Goal: Navigation & Orientation: Find specific page/section

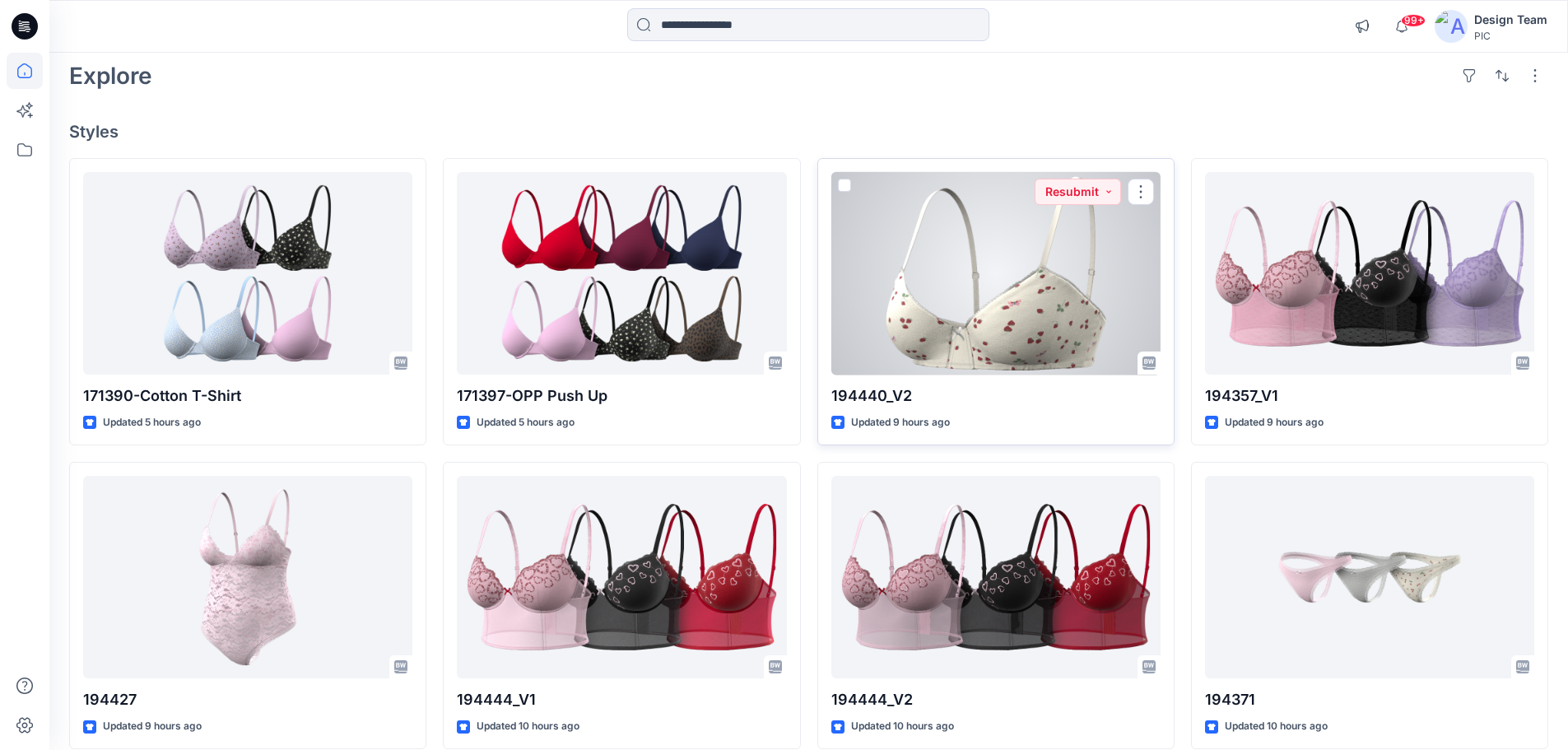
scroll to position [44, 0]
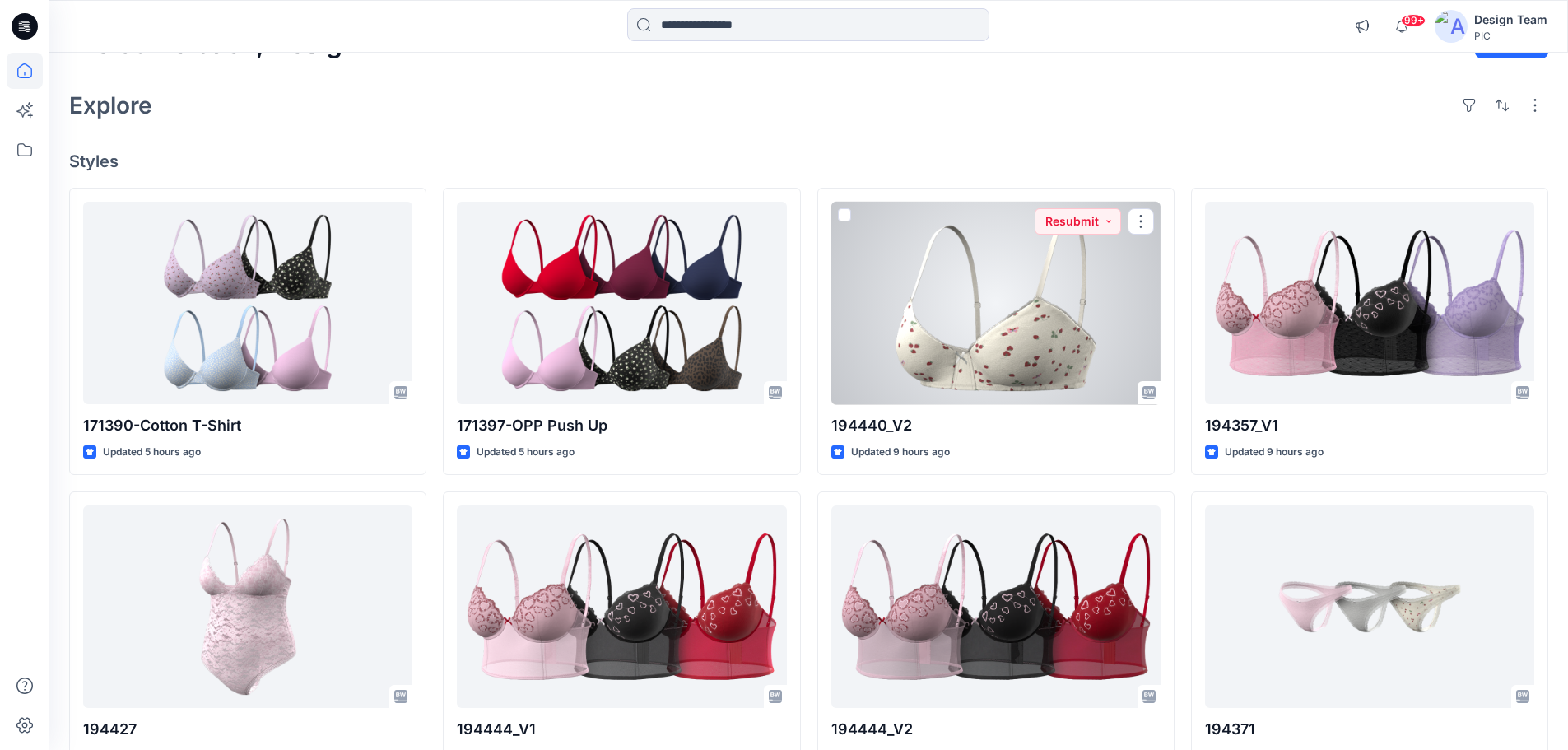
click at [1006, 347] on div at bounding box center [996, 303] width 329 height 203
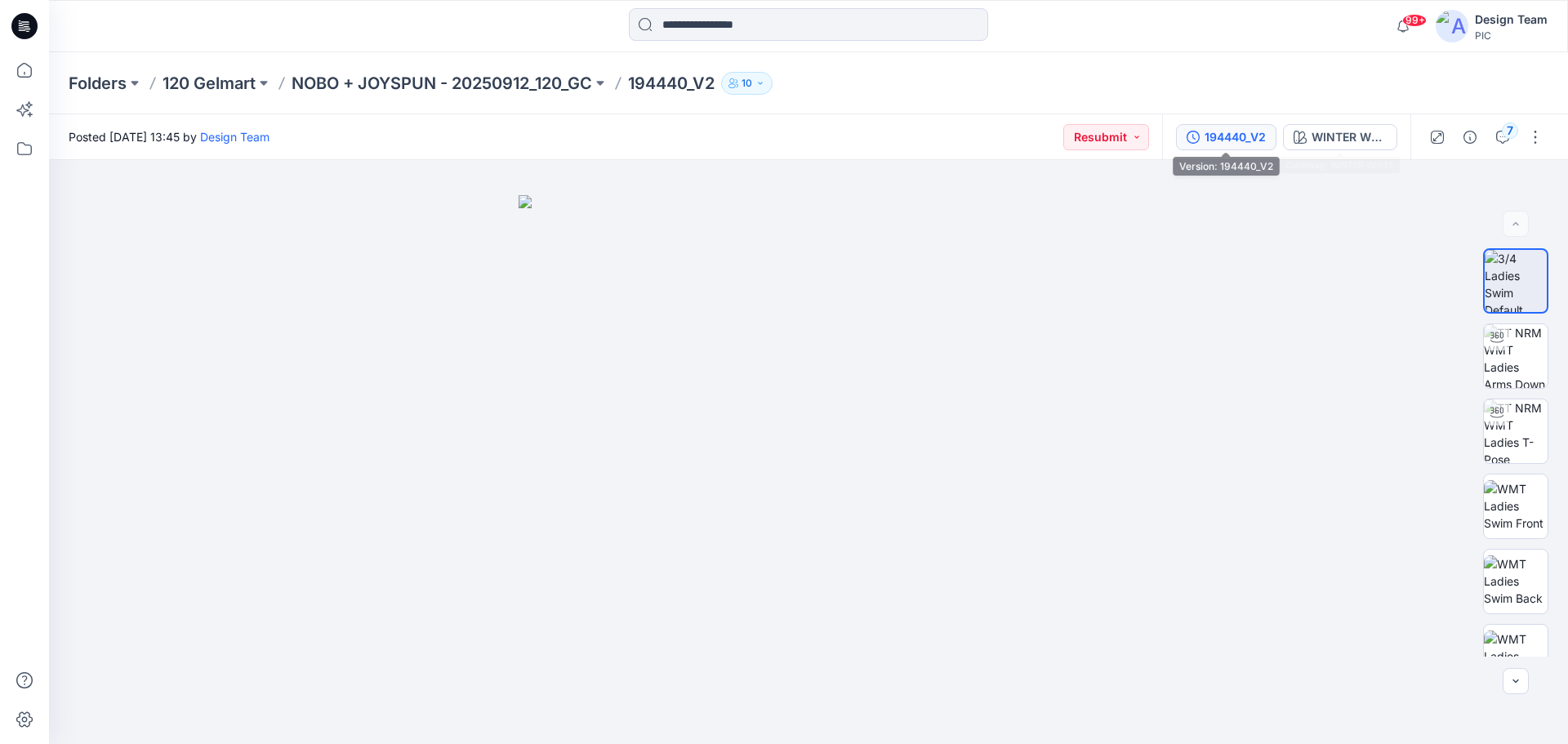
click at [1221, 132] on div "194440_V2" at bounding box center [1235, 137] width 61 height 18
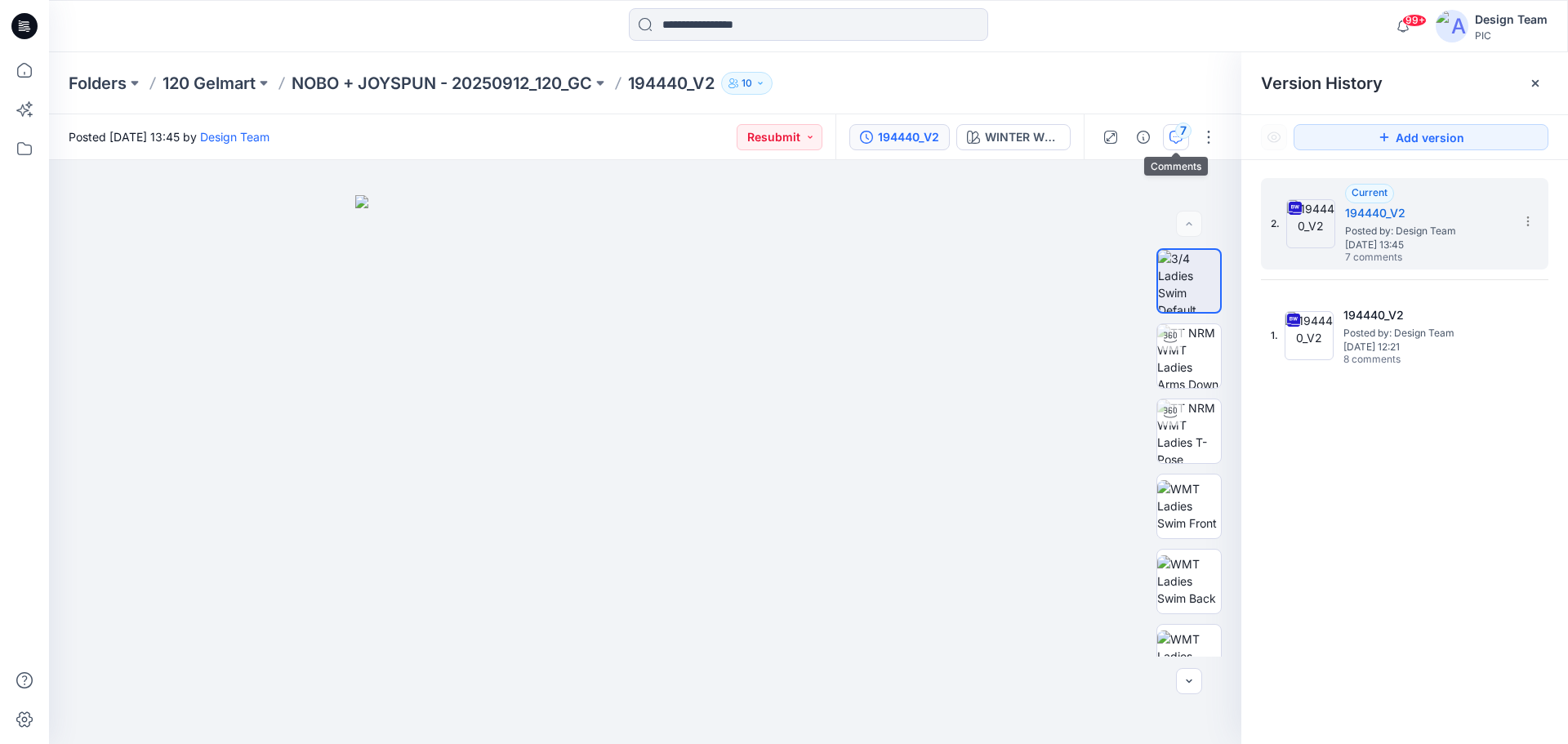
click at [1174, 133] on icon "button" at bounding box center [1176, 137] width 13 height 13
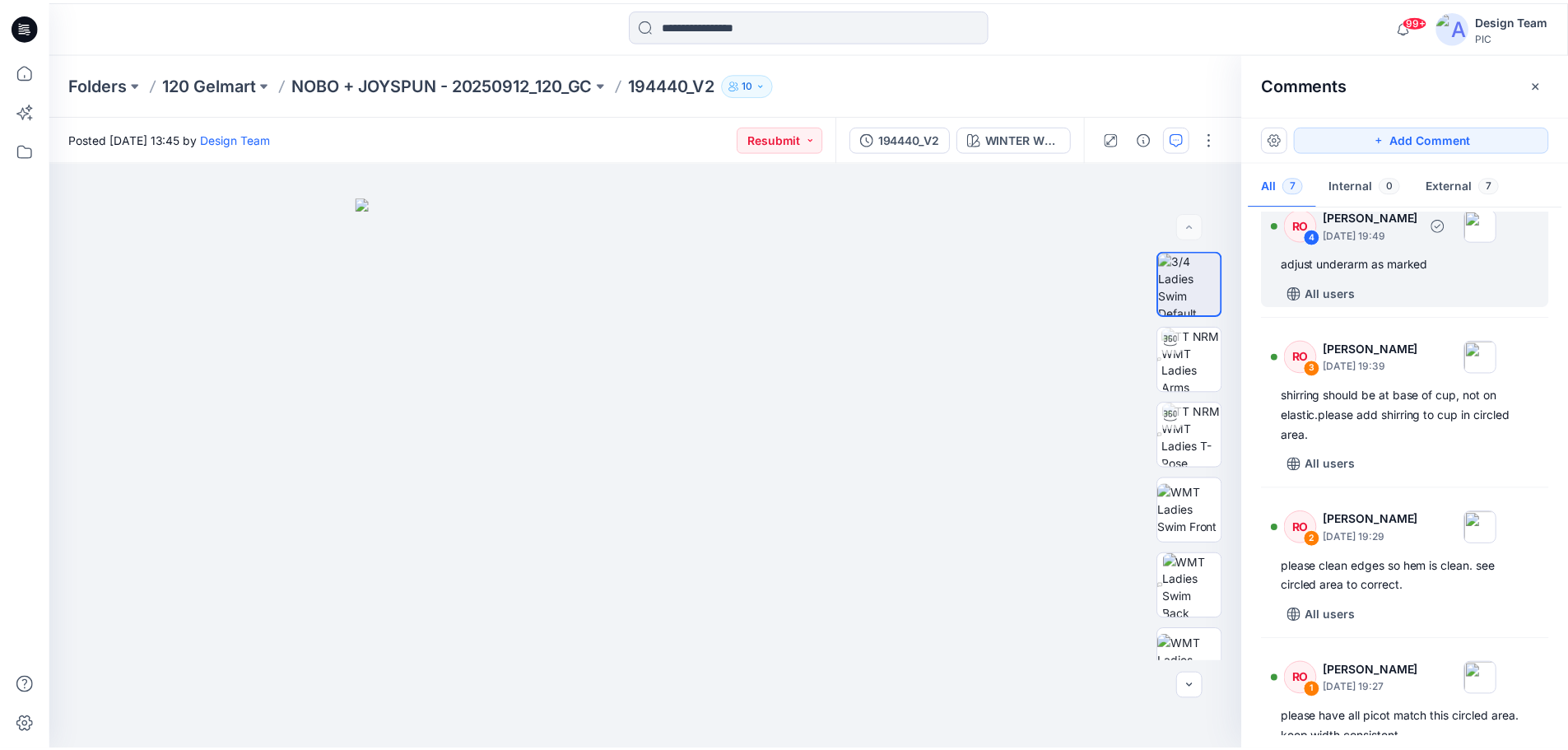
scroll to position [492, 0]
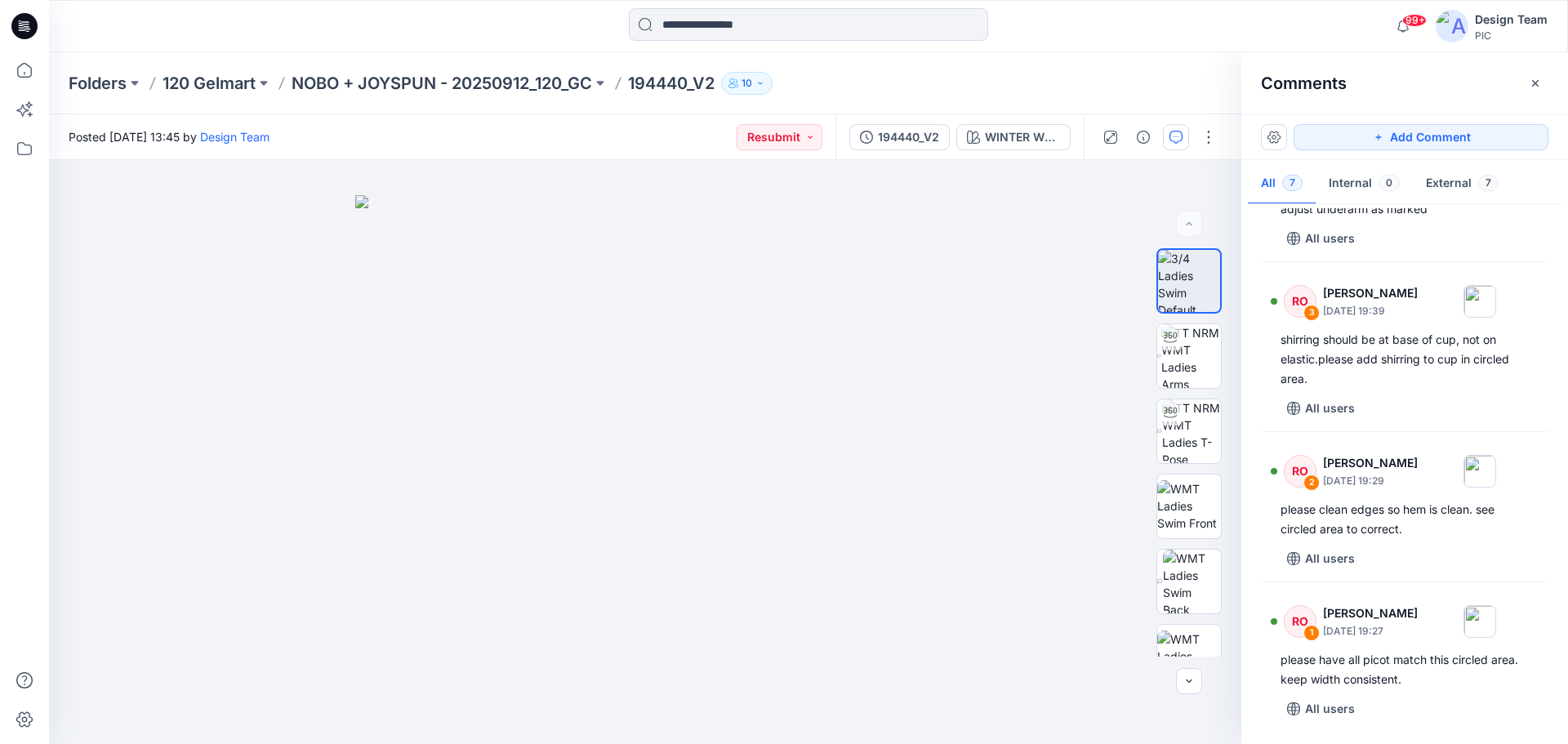
click at [35, 26] on icon at bounding box center [24, 26] width 26 height 26
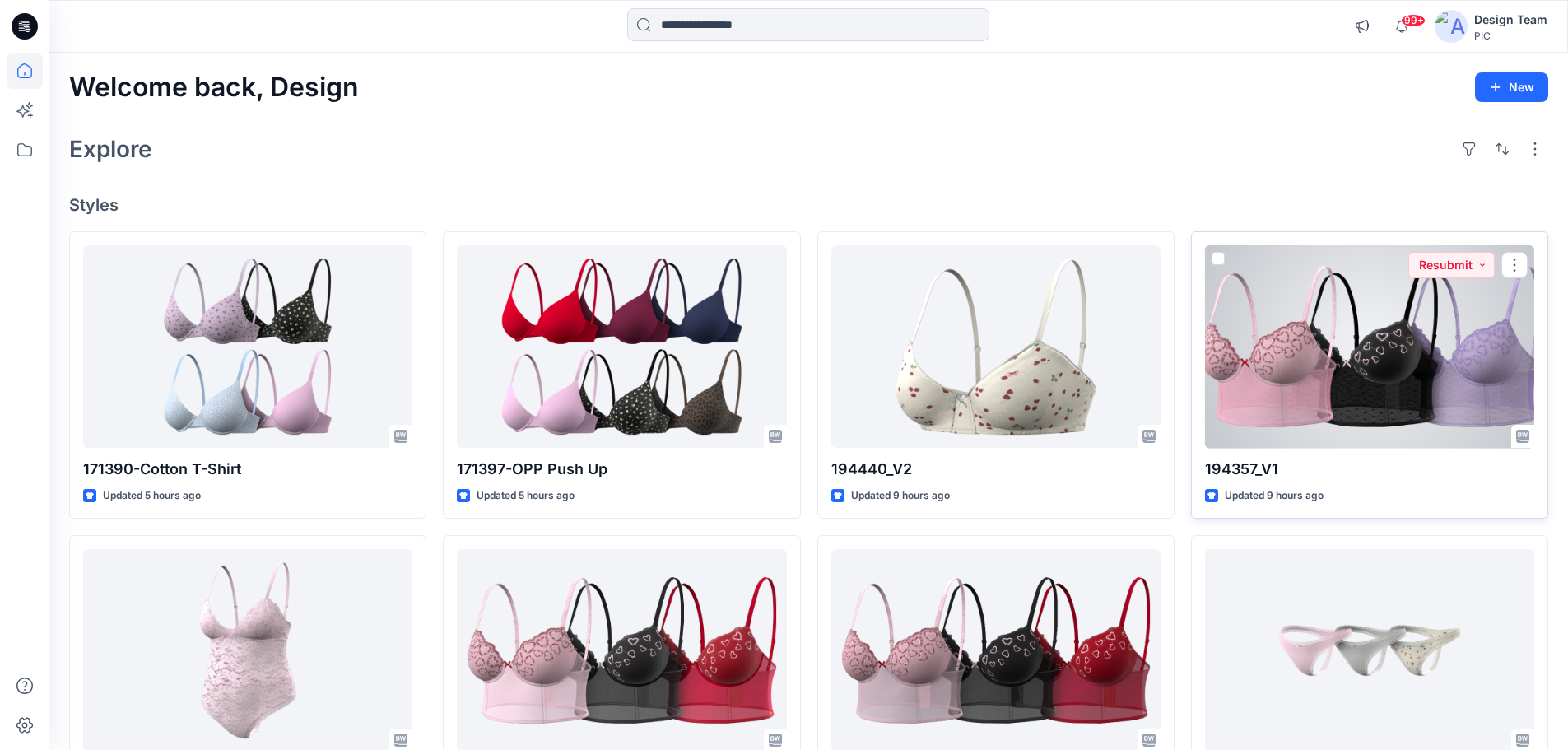
scroll to position [247, 0]
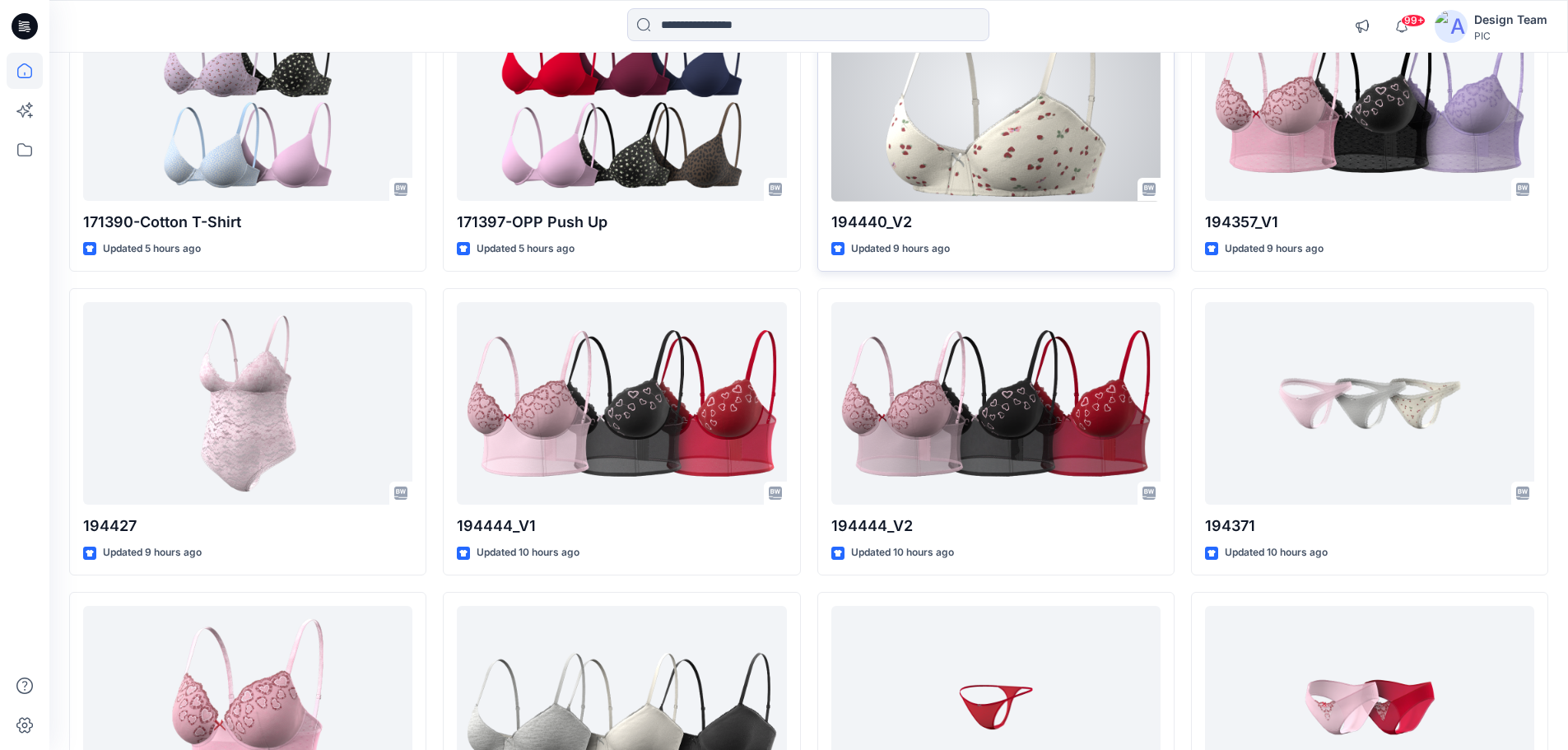
click at [1081, 113] on div at bounding box center [996, 99] width 329 height 203
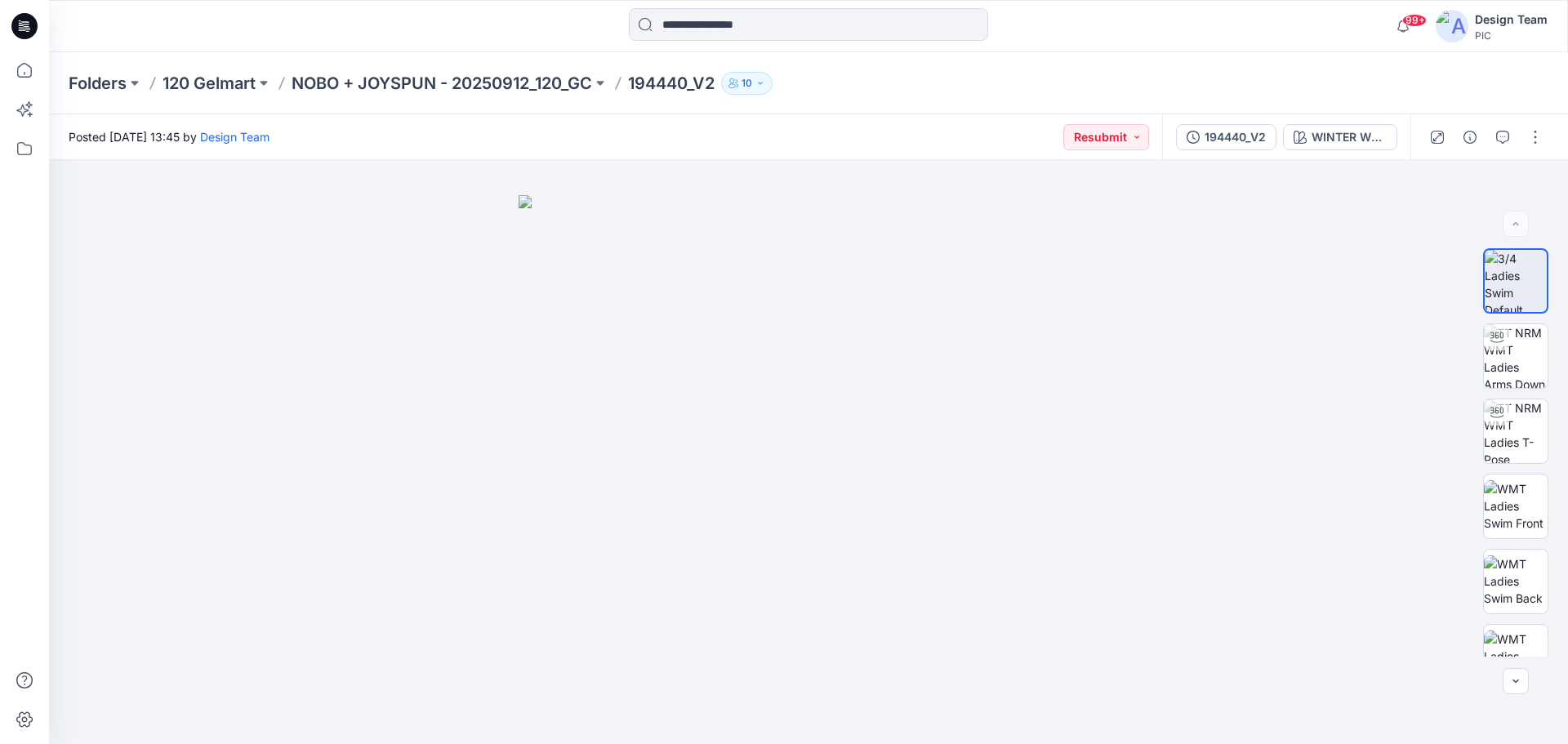
click at [1218, 47] on div "99+ Notifications RO [PERSON_NAME] commented on 194441_V2 View Style 4 hours ag…" at bounding box center [808, 26] width 1519 height 53
click at [1193, 143] on icon "button" at bounding box center [1194, 137] width 13 height 13
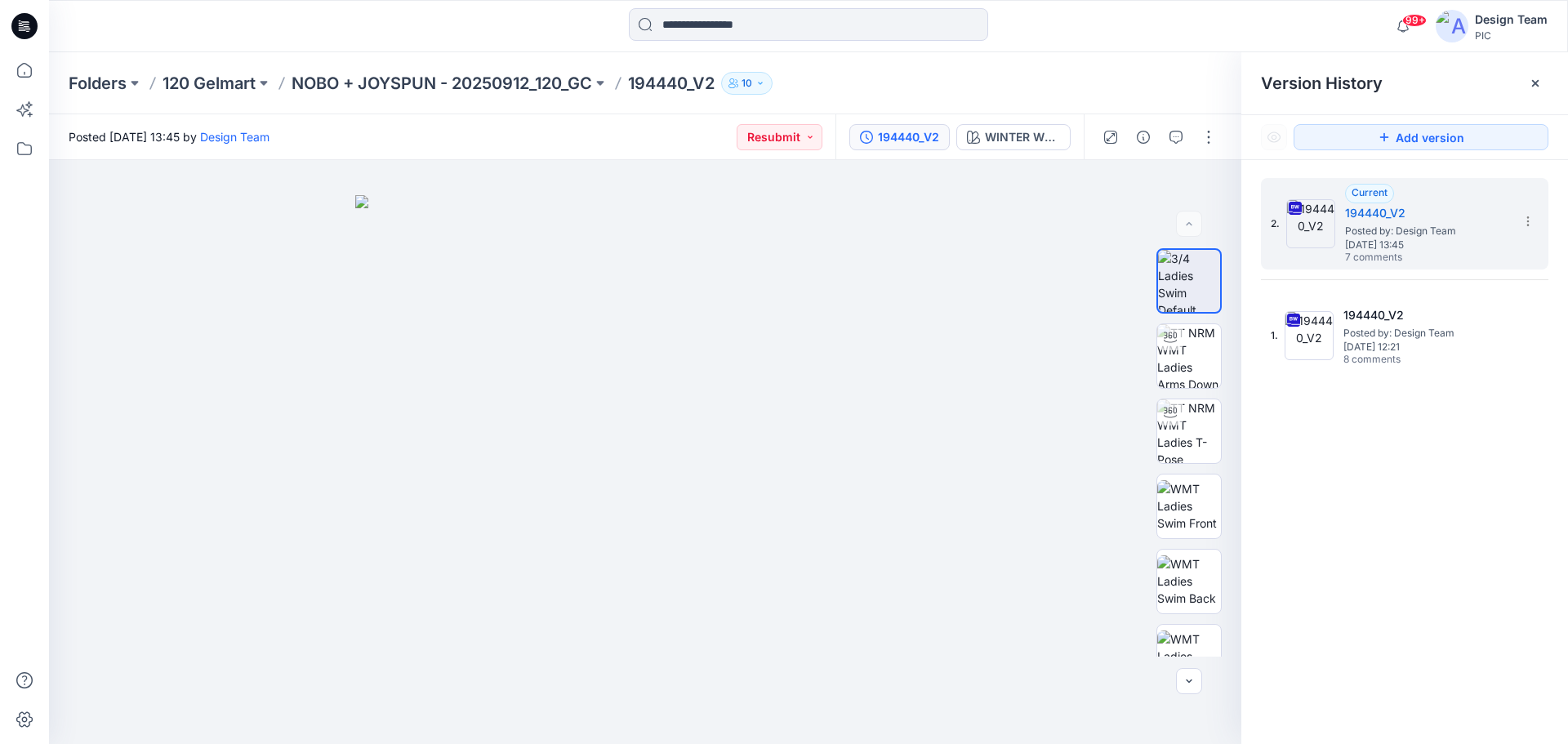
click at [1193, 143] on div at bounding box center [1159, 137] width 151 height 46
click at [1180, 138] on icon "button" at bounding box center [1176, 137] width 13 height 13
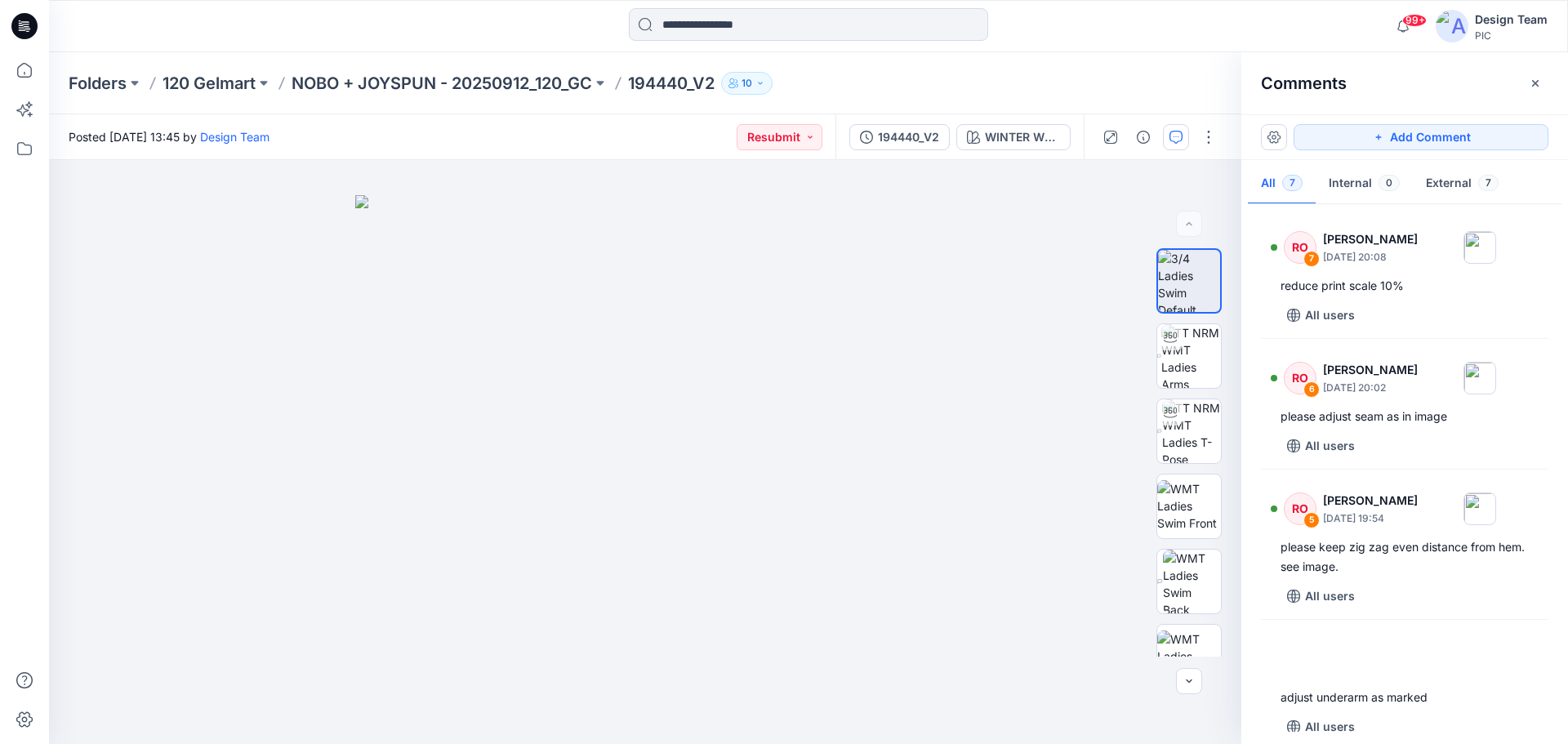
click at [24, 20] on icon at bounding box center [24, 26] width 26 height 26
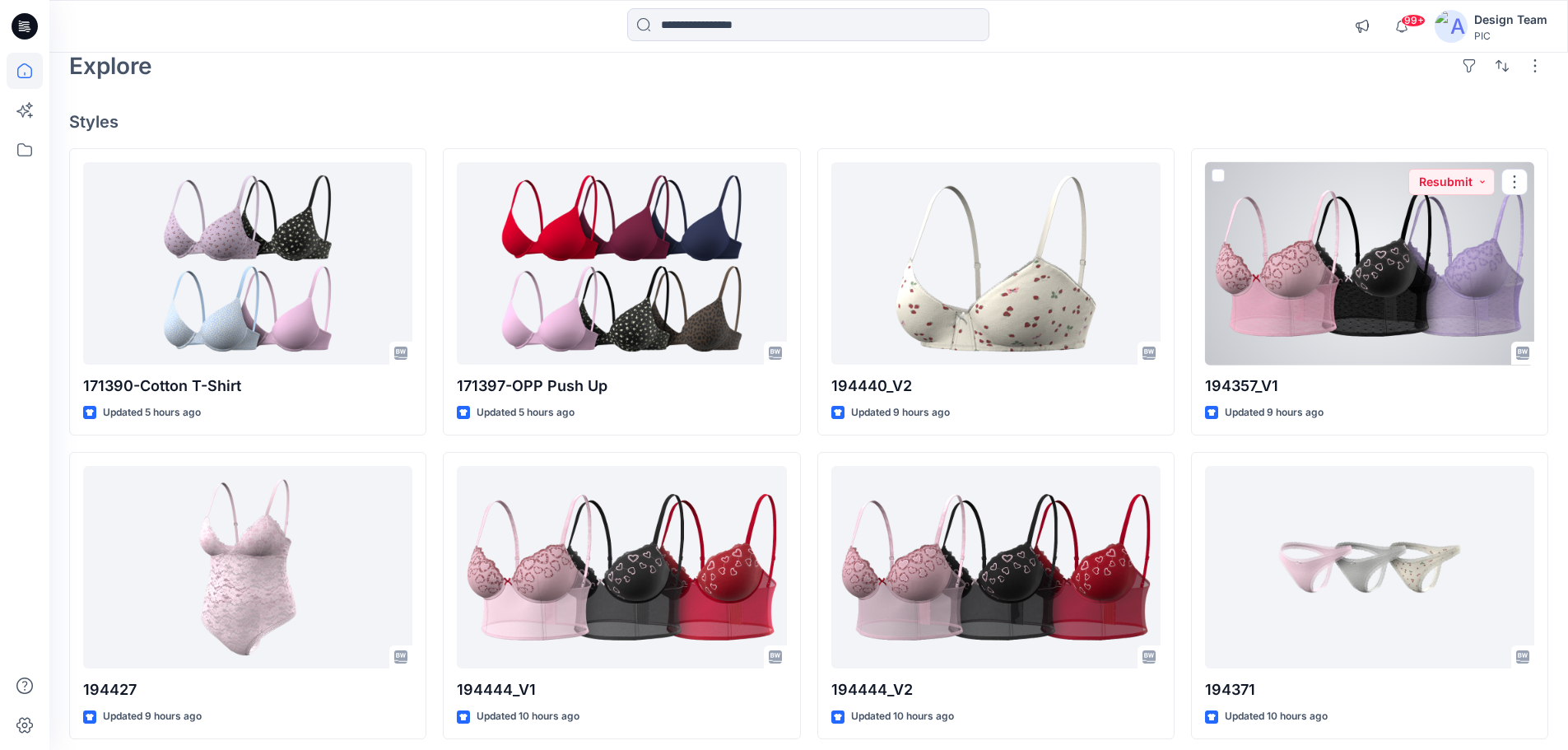
scroll to position [411, 0]
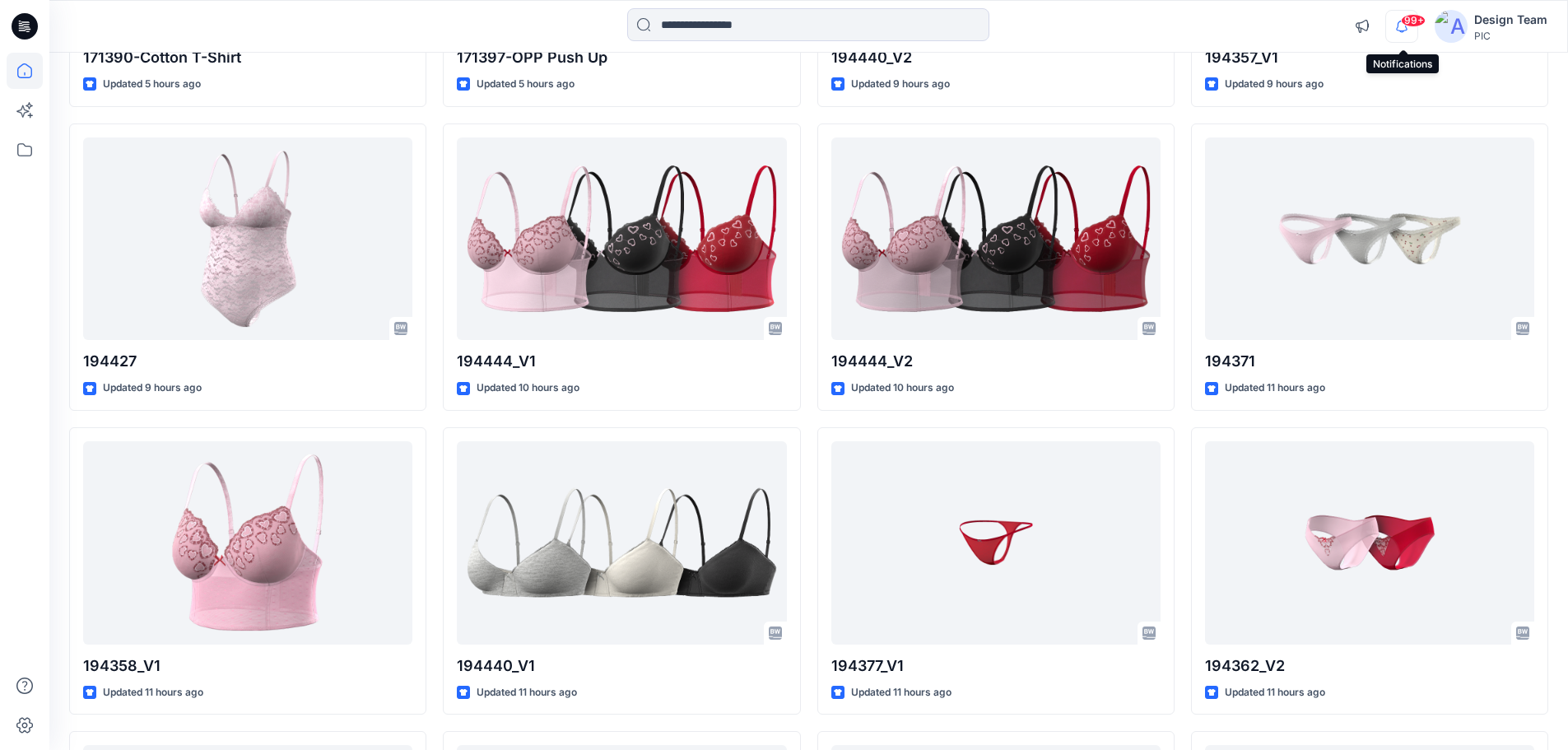
click at [1401, 18] on icon "button" at bounding box center [1402, 26] width 31 height 33
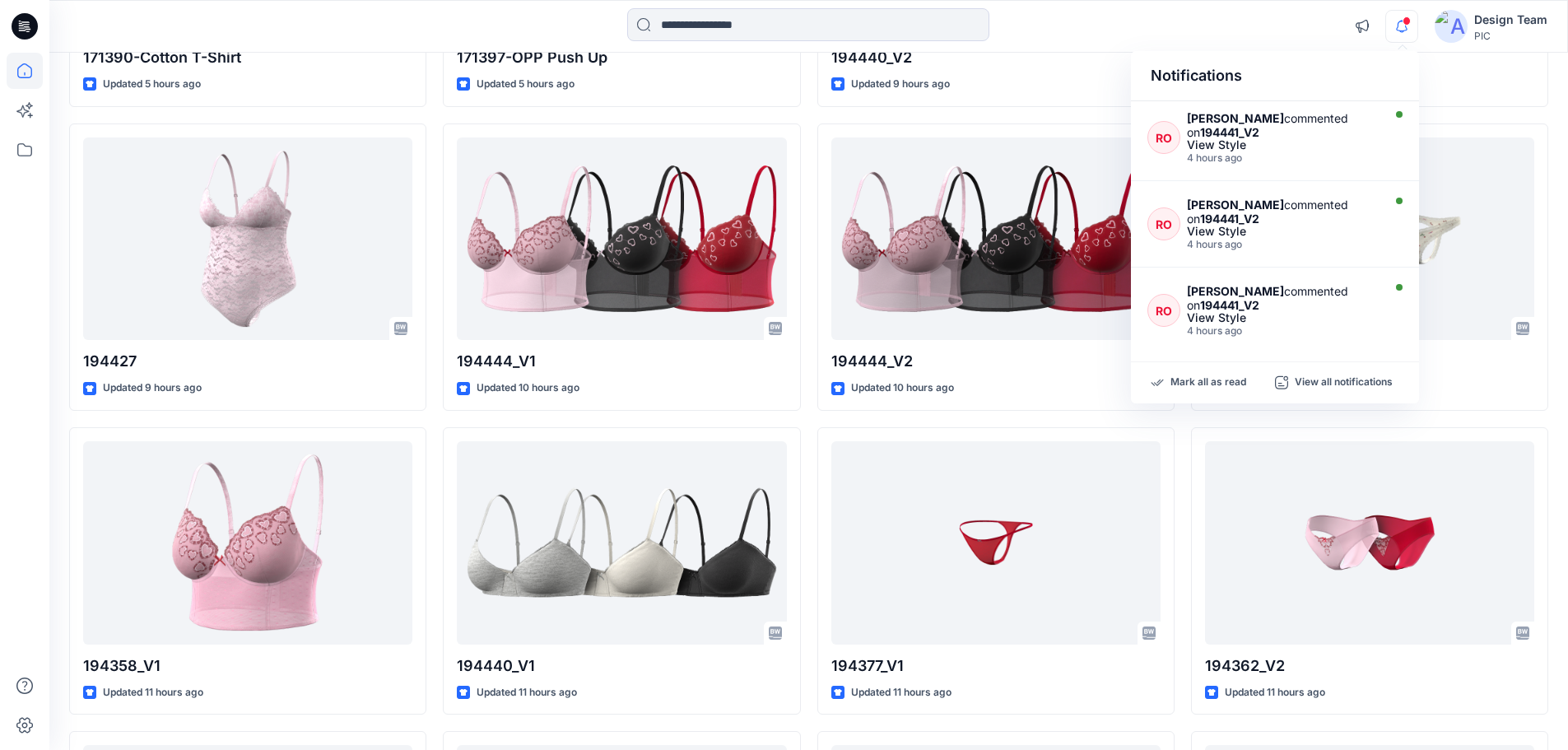
click at [1388, 27] on icon "button" at bounding box center [1402, 26] width 31 height 33
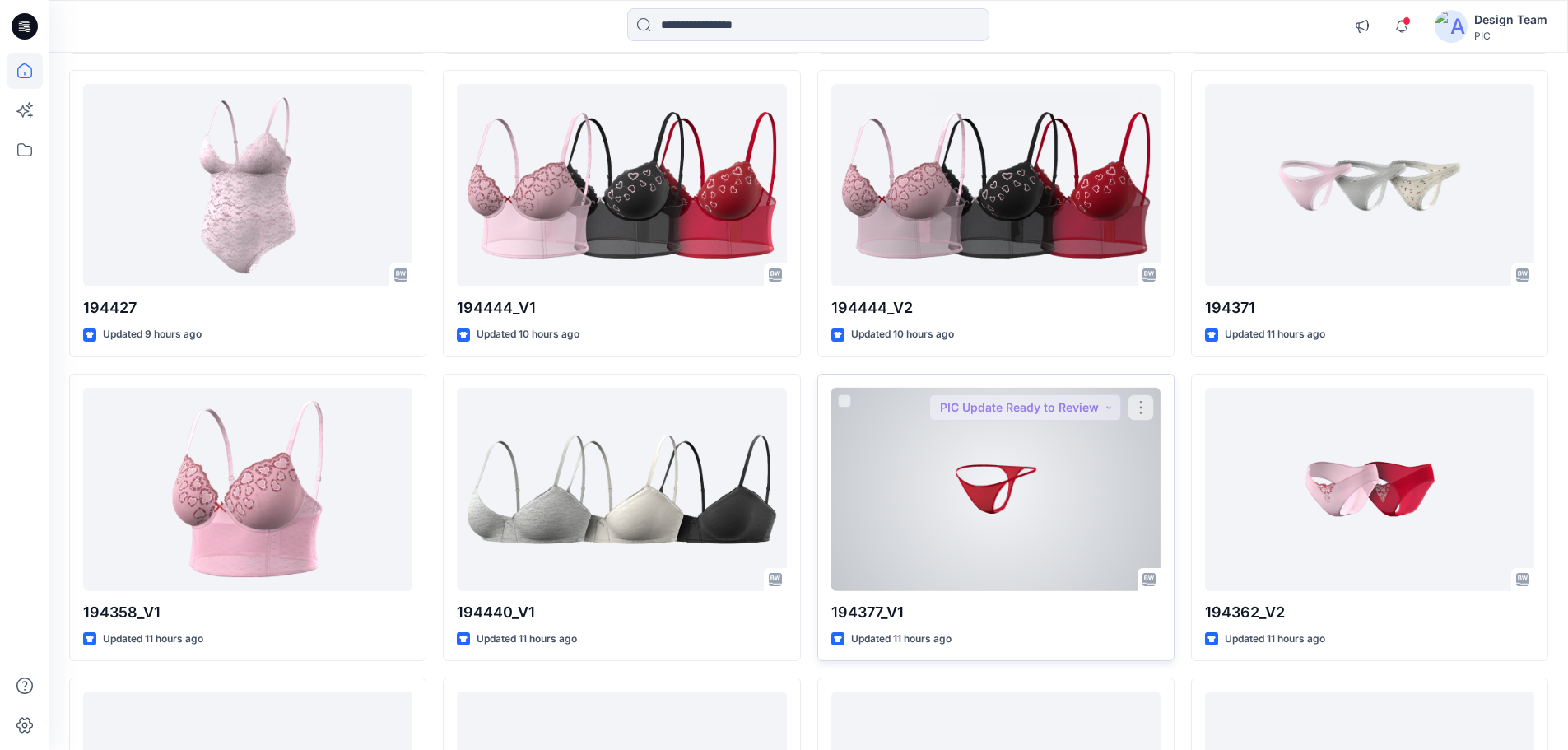
scroll to position [494, 0]
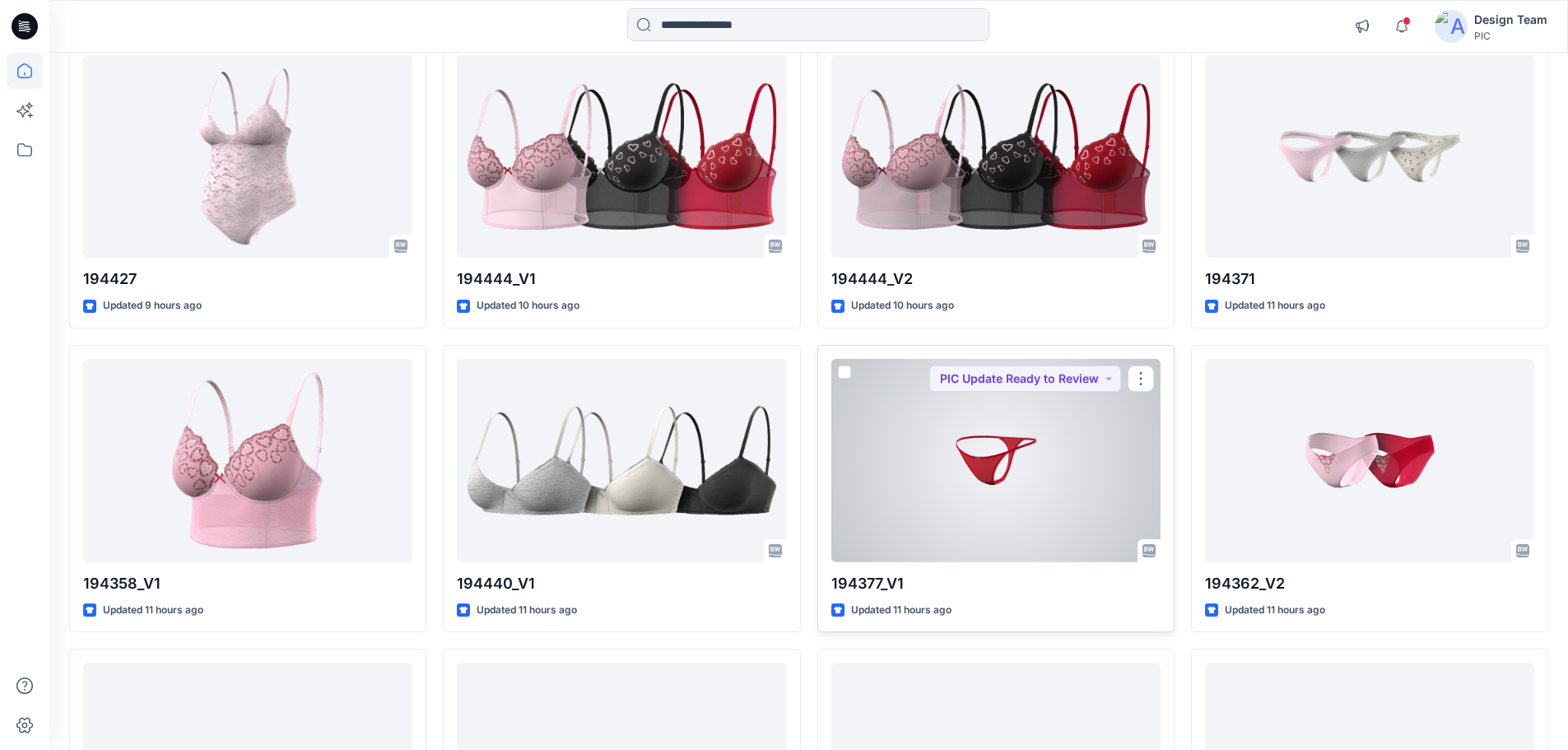
click at [998, 467] on div at bounding box center [996, 460] width 329 height 203
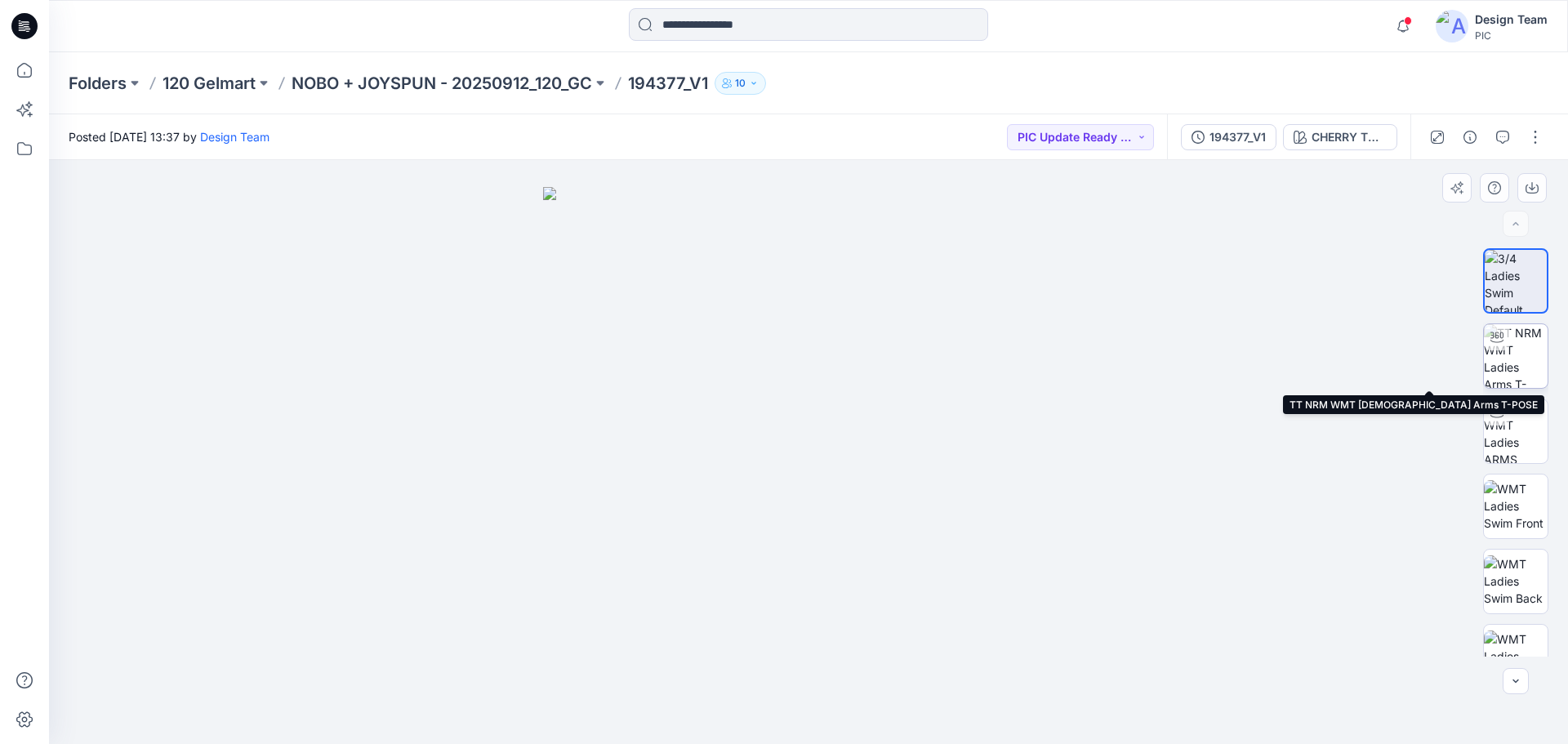
click at [1509, 356] on img at bounding box center [1515, 357] width 64 height 64
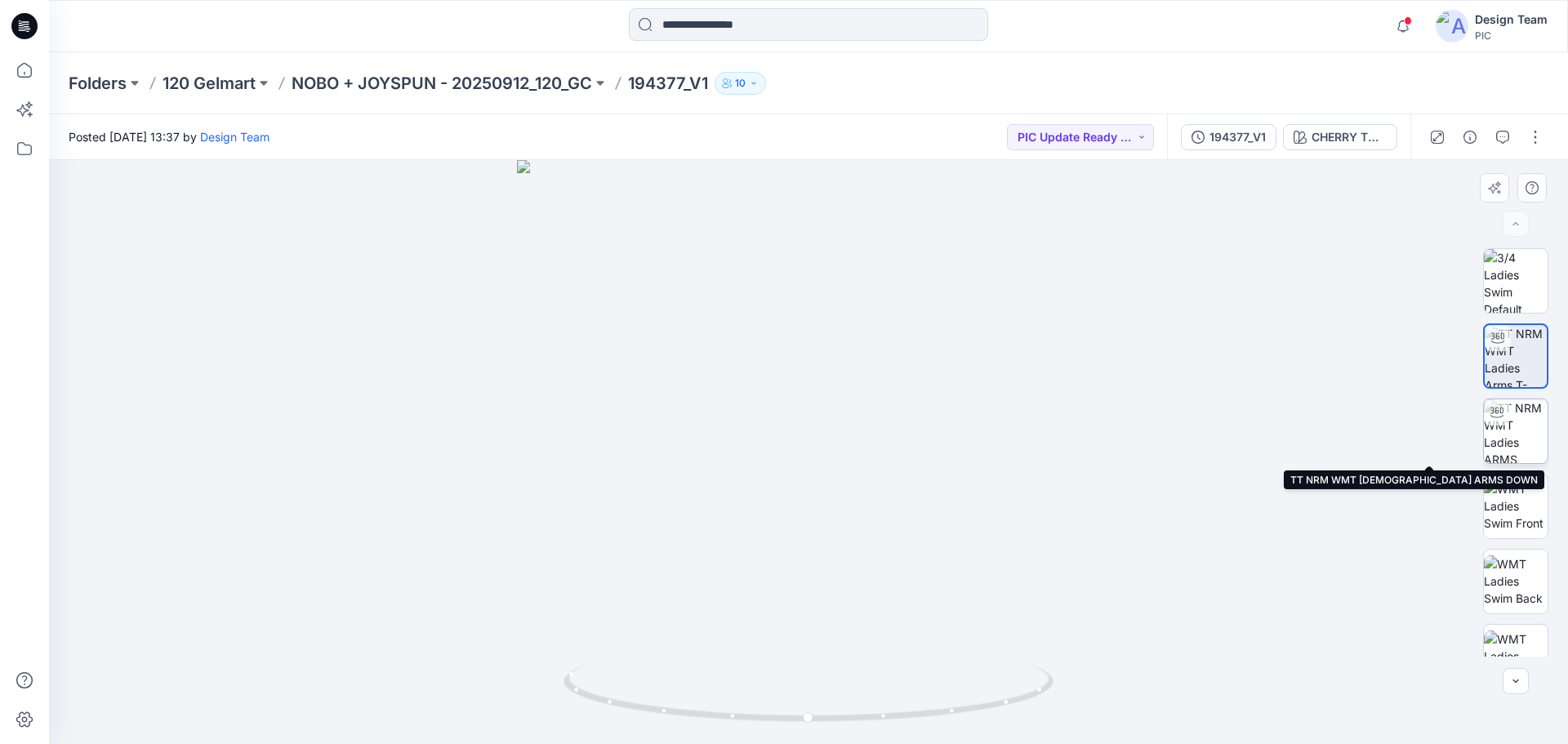
click at [1507, 429] on img at bounding box center [1515, 432] width 64 height 64
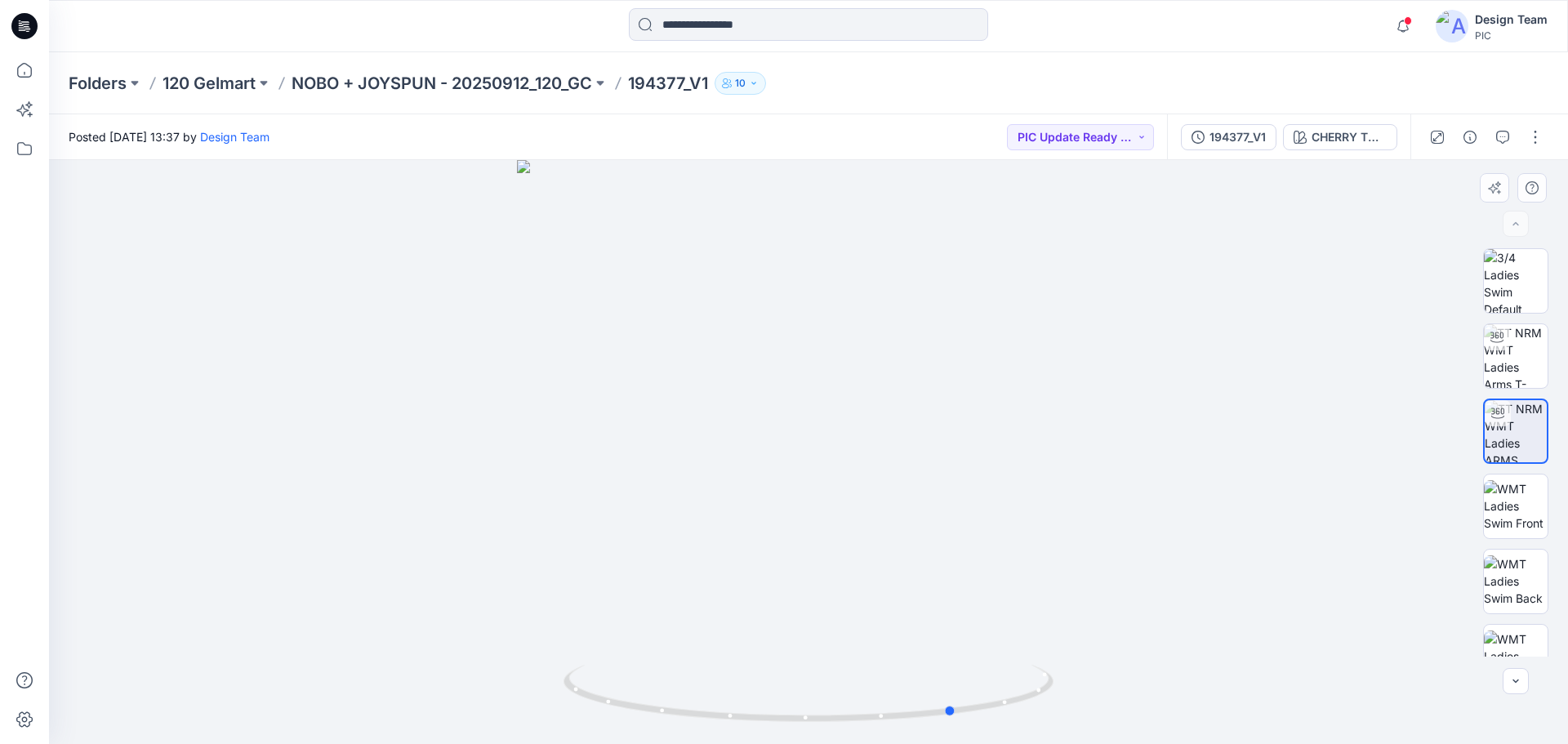
drag, startPoint x: 794, startPoint y: 721, endPoint x: 1432, endPoint y: 696, distance: 638.5
click at [1432, 696] on div at bounding box center [808, 452] width 1519 height 584
click at [529, 80] on p "NOBO + JOYSPUN - 20250912_120_GC" at bounding box center [442, 84] width 300 height 23
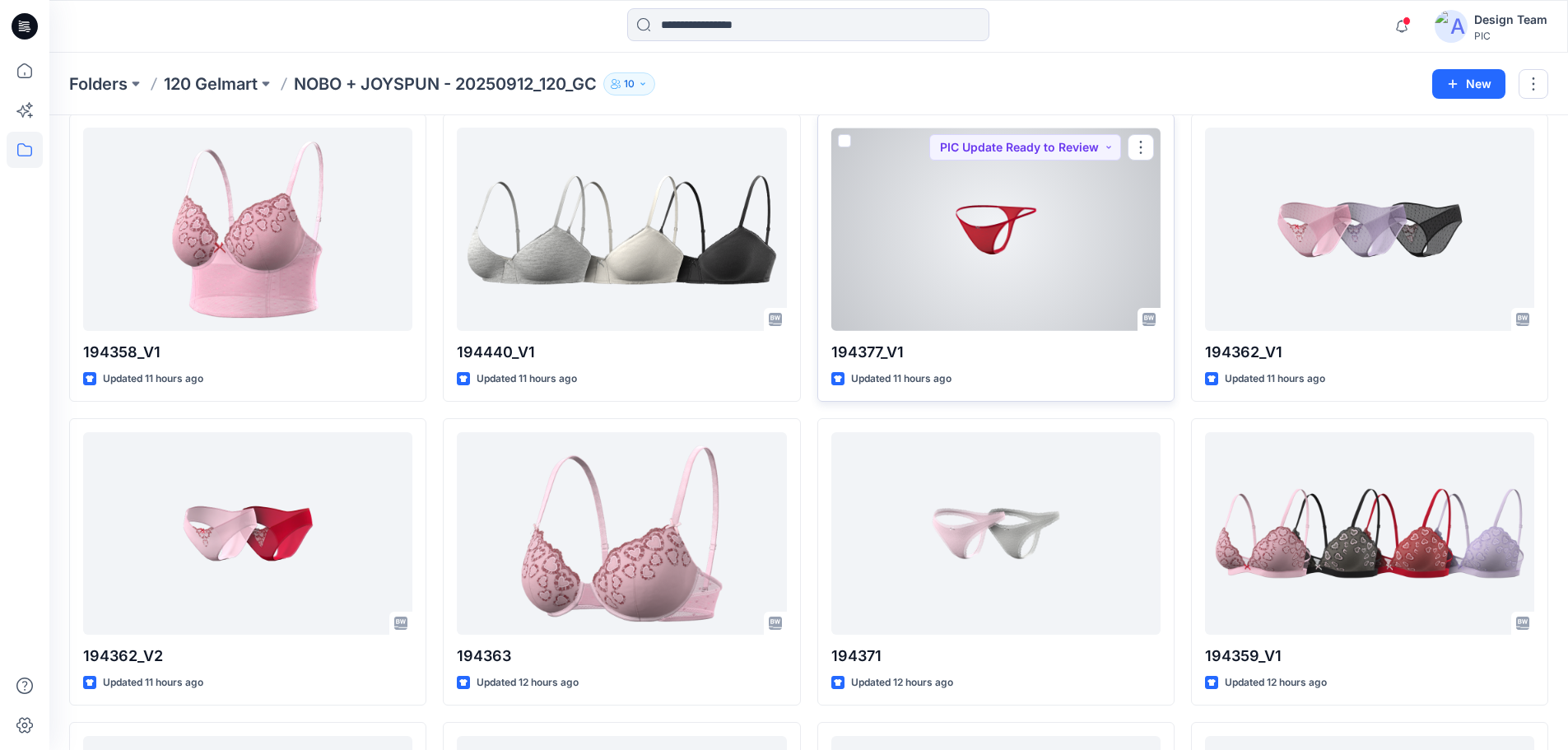
scroll to position [656, 0]
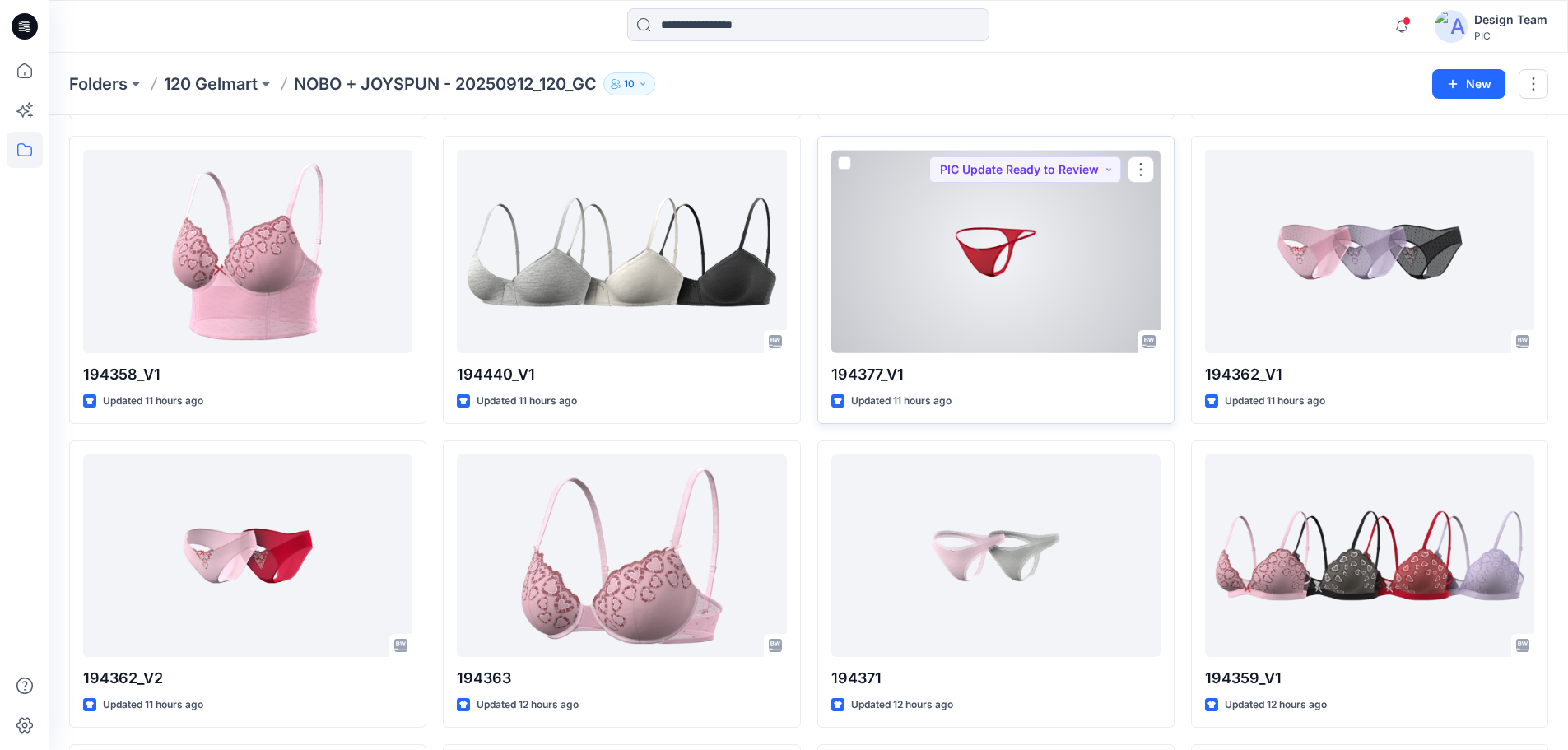
click at [976, 365] on p "194377_V1" at bounding box center [996, 375] width 329 height 23
click at [991, 331] on div at bounding box center [996, 251] width 329 height 203
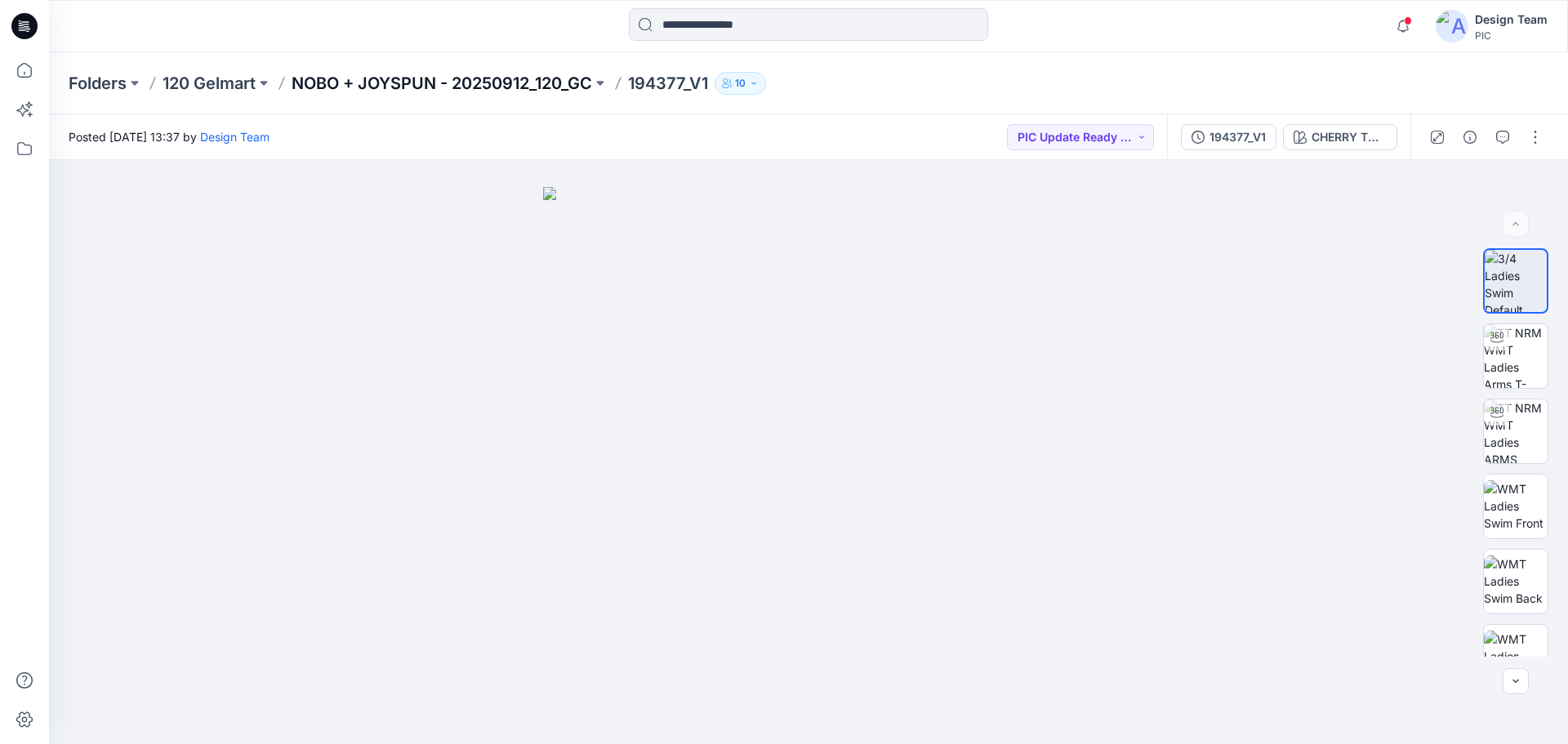
click at [449, 87] on p "NOBO + JOYSPUN - 20250912_120_GC" at bounding box center [442, 84] width 300 height 23
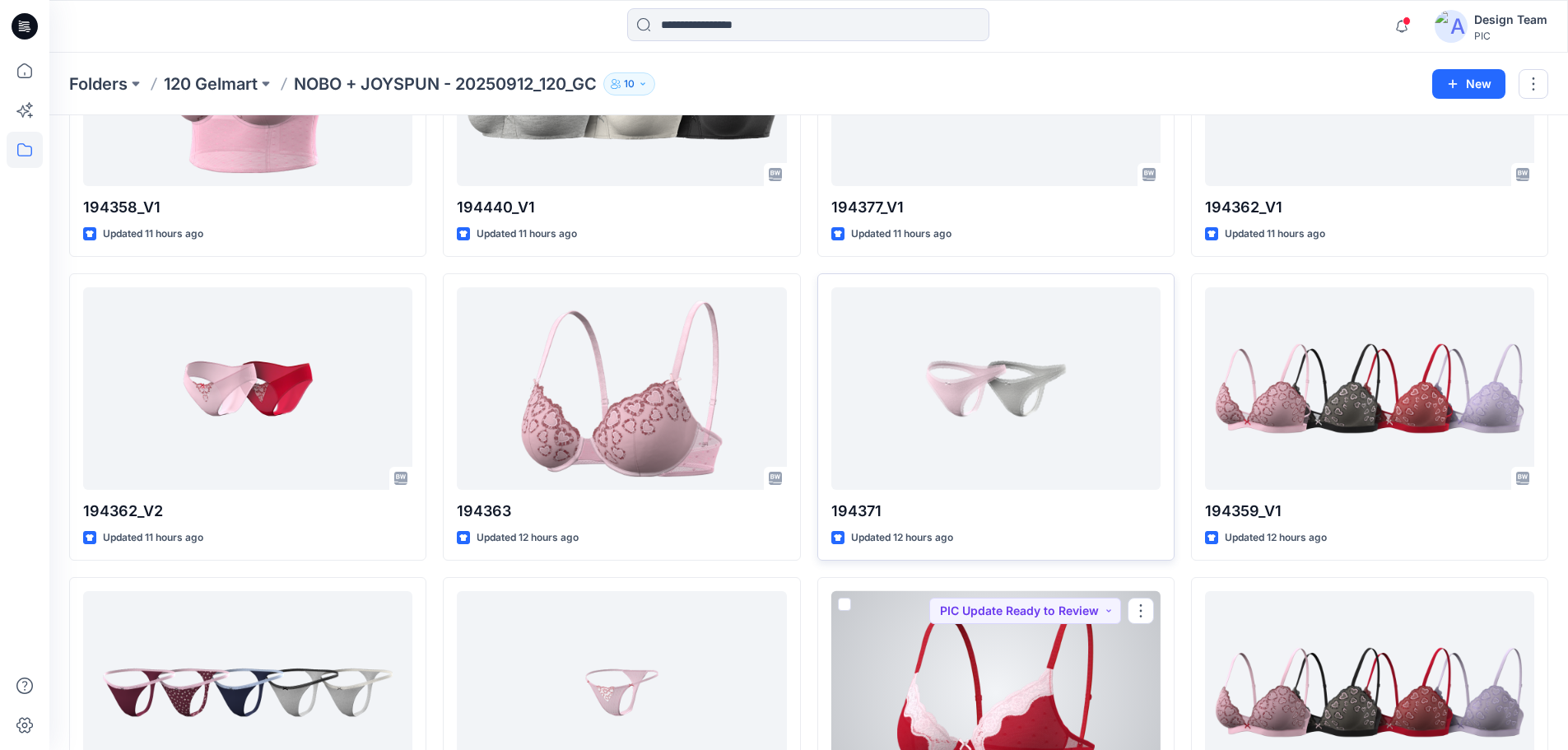
scroll to position [1070, 0]
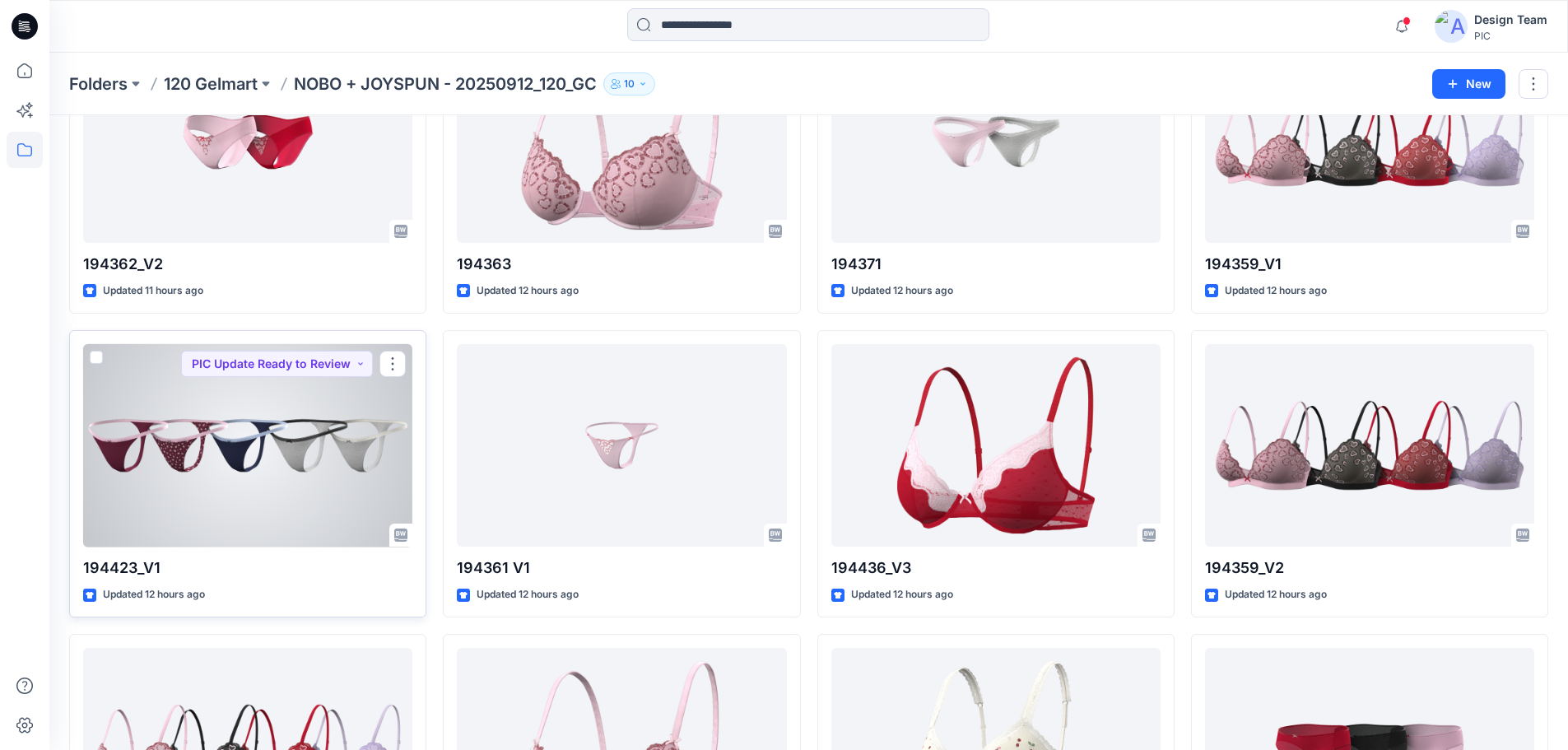
click at [217, 431] on div at bounding box center [248, 445] width 329 height 203
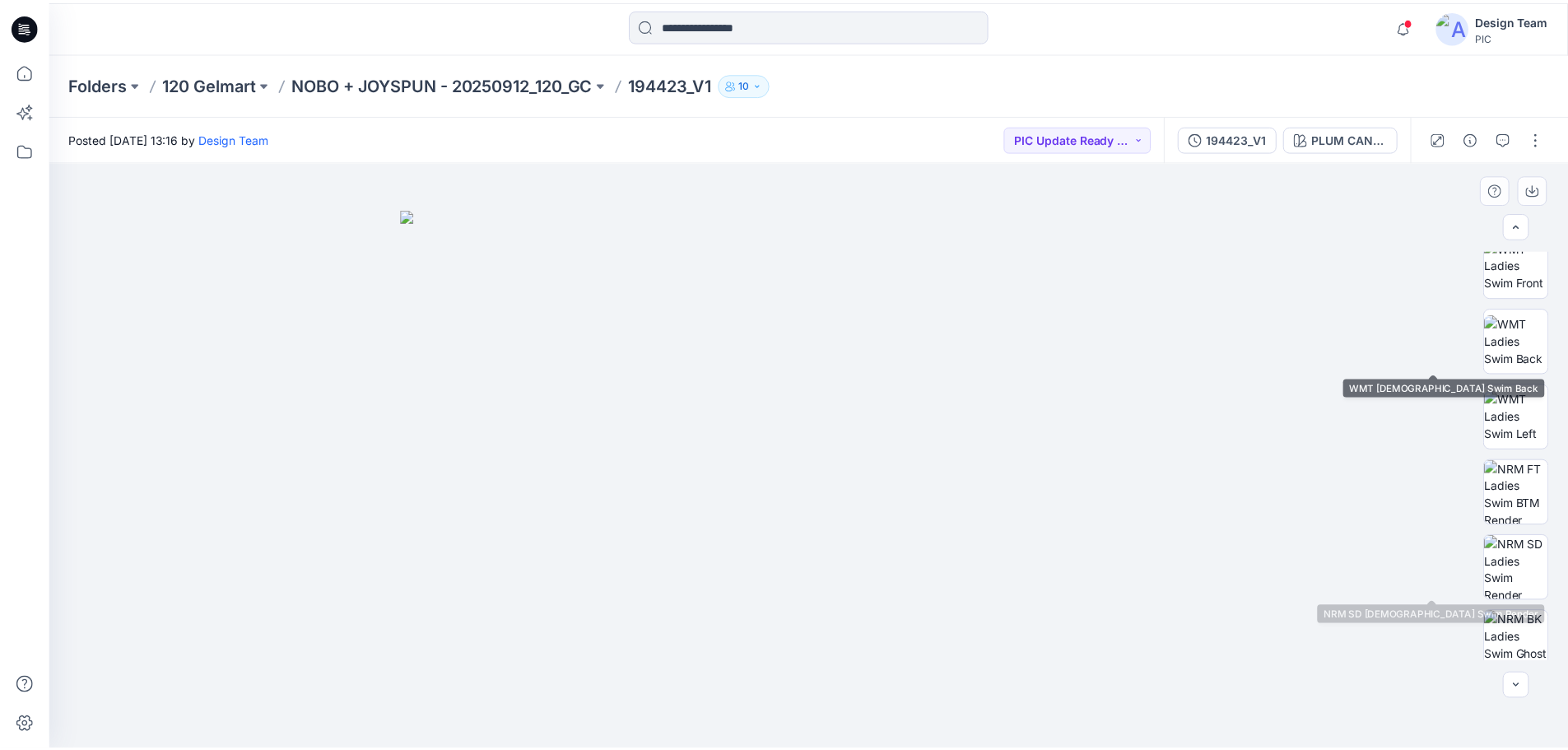
scroll to position [247, 0]
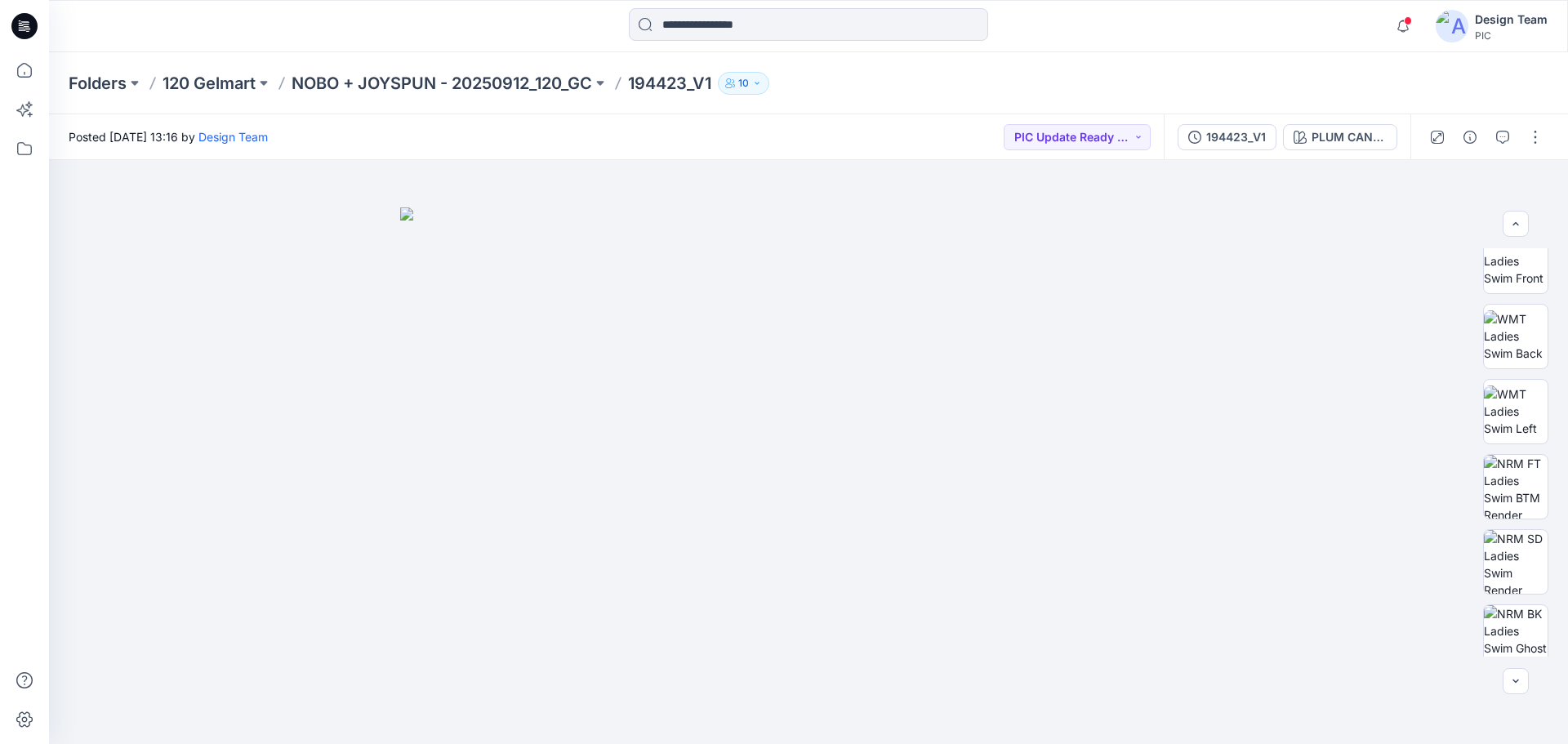
click at [36, 20] on icon at bounding box center [24, 26] width 26 height 53
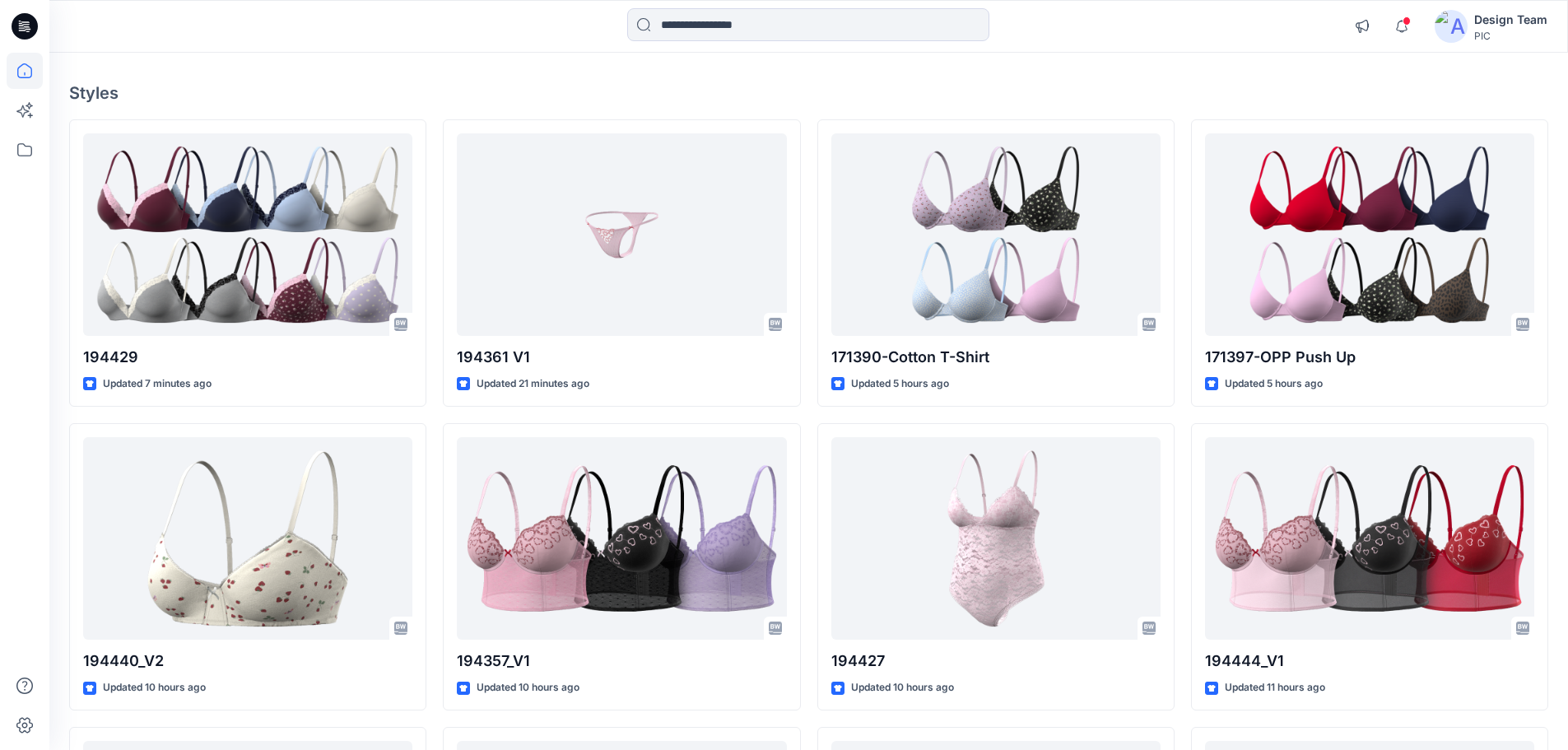
scroll to position [82, 0]
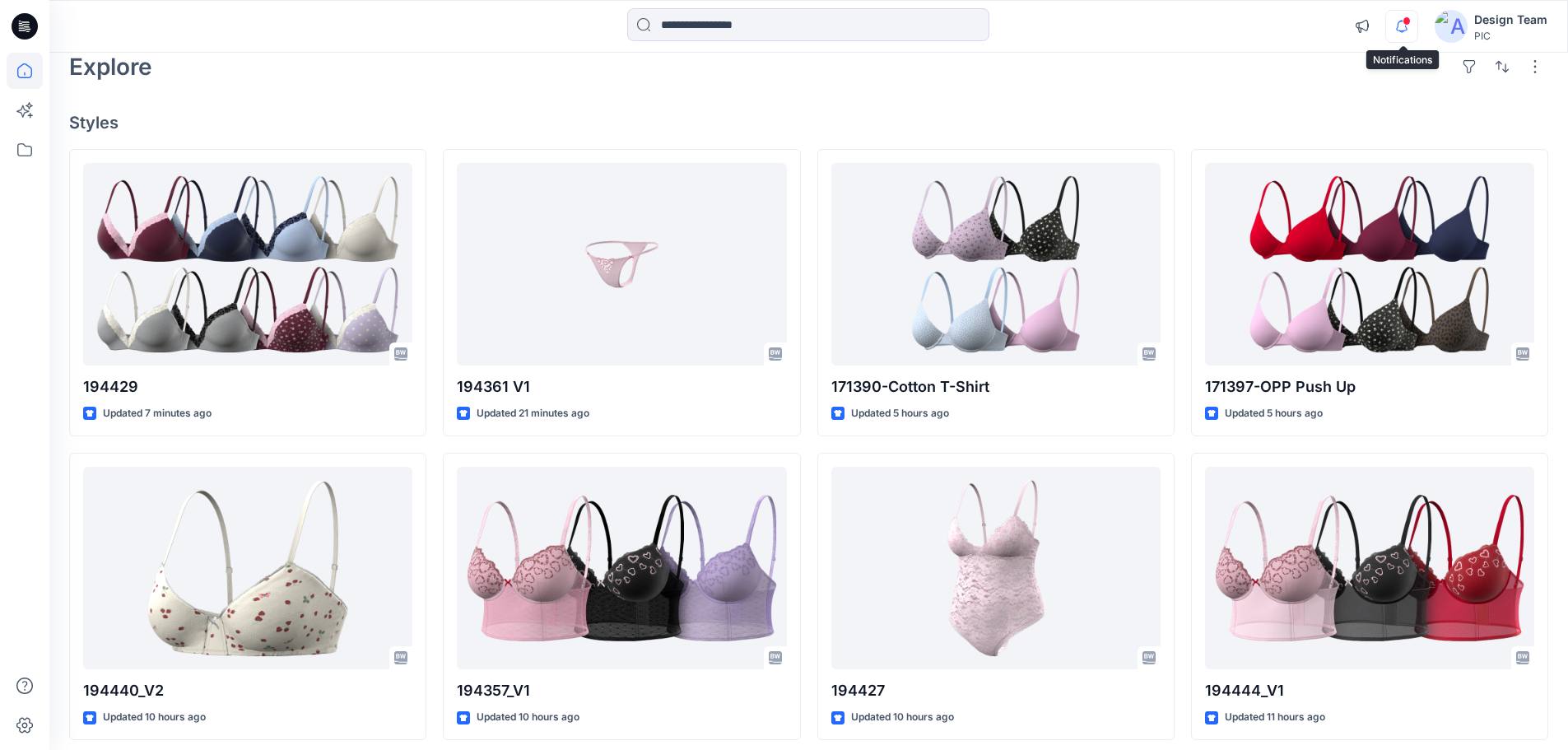
drag, startPoint x: 1410, startPoint y: 18, endPoint x: 1414, endPoint y: 27, distance: 9.8
click at [1408, 18] on span at bounding box center [1406, 21] width 9 height 9
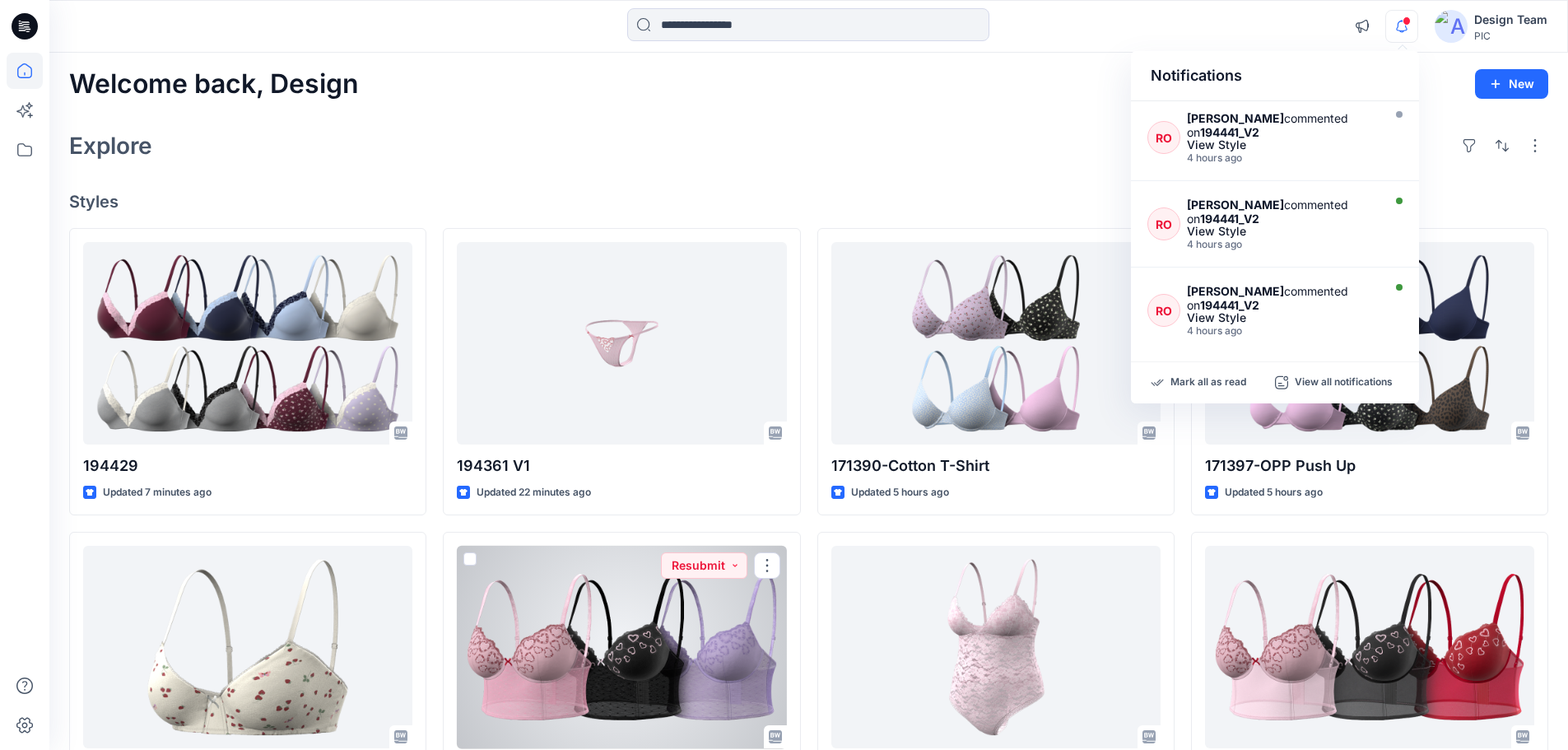
scroll to position [0, 0]
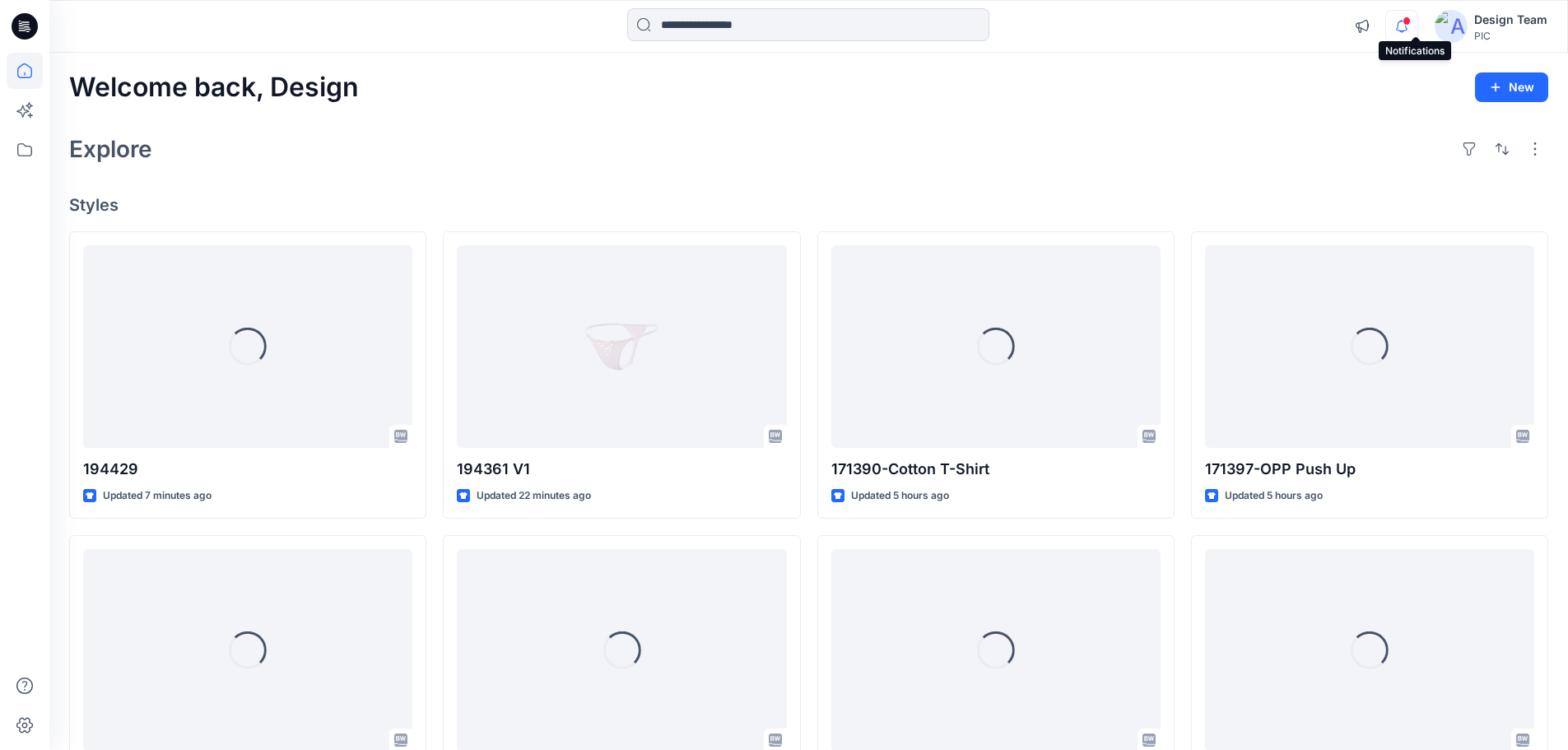
click at [1413, 26] on icon "button" at bounding box center [1402, 26] width 31 height 33
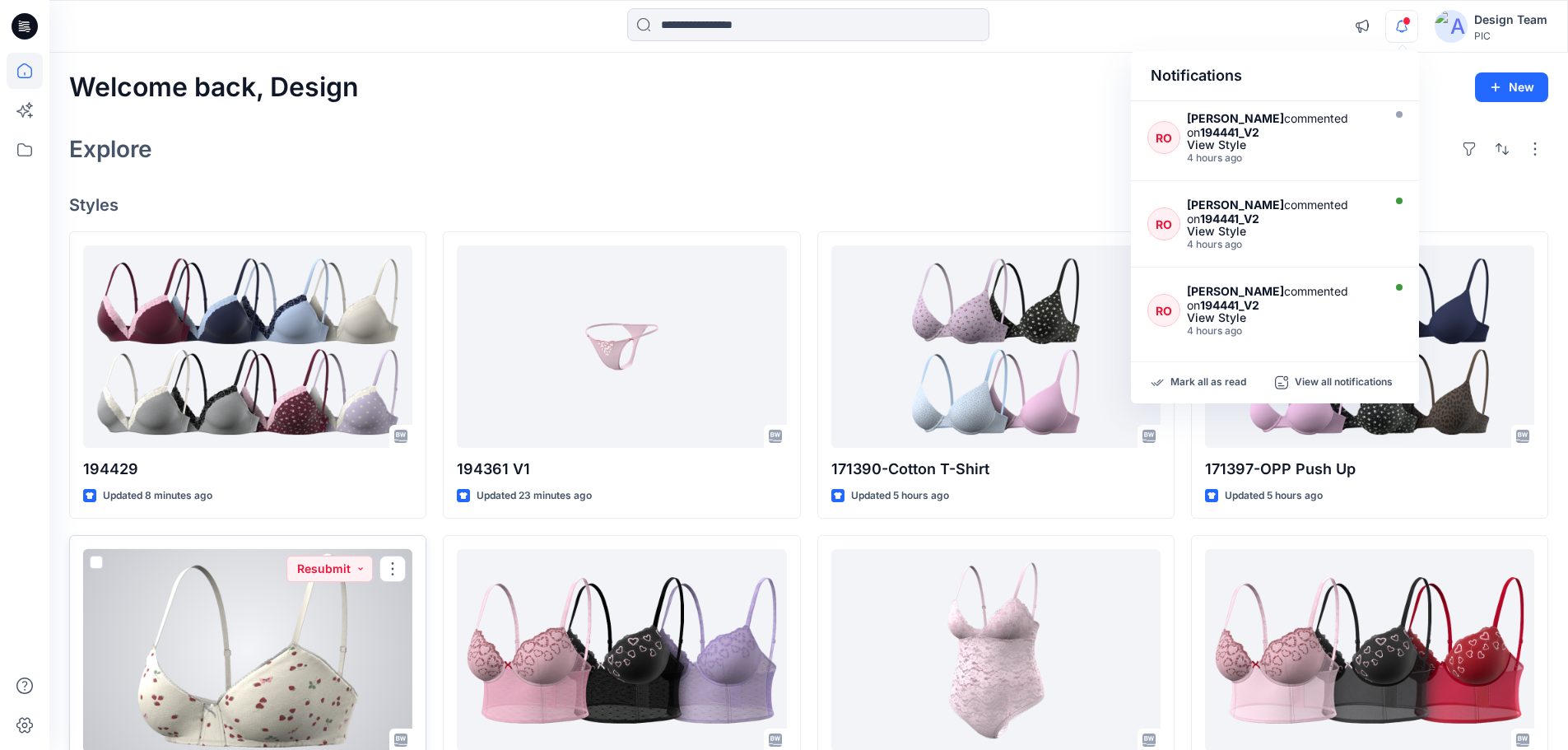
click at [145, 574] on div at bounding box center [248, 650] width 329 height 203
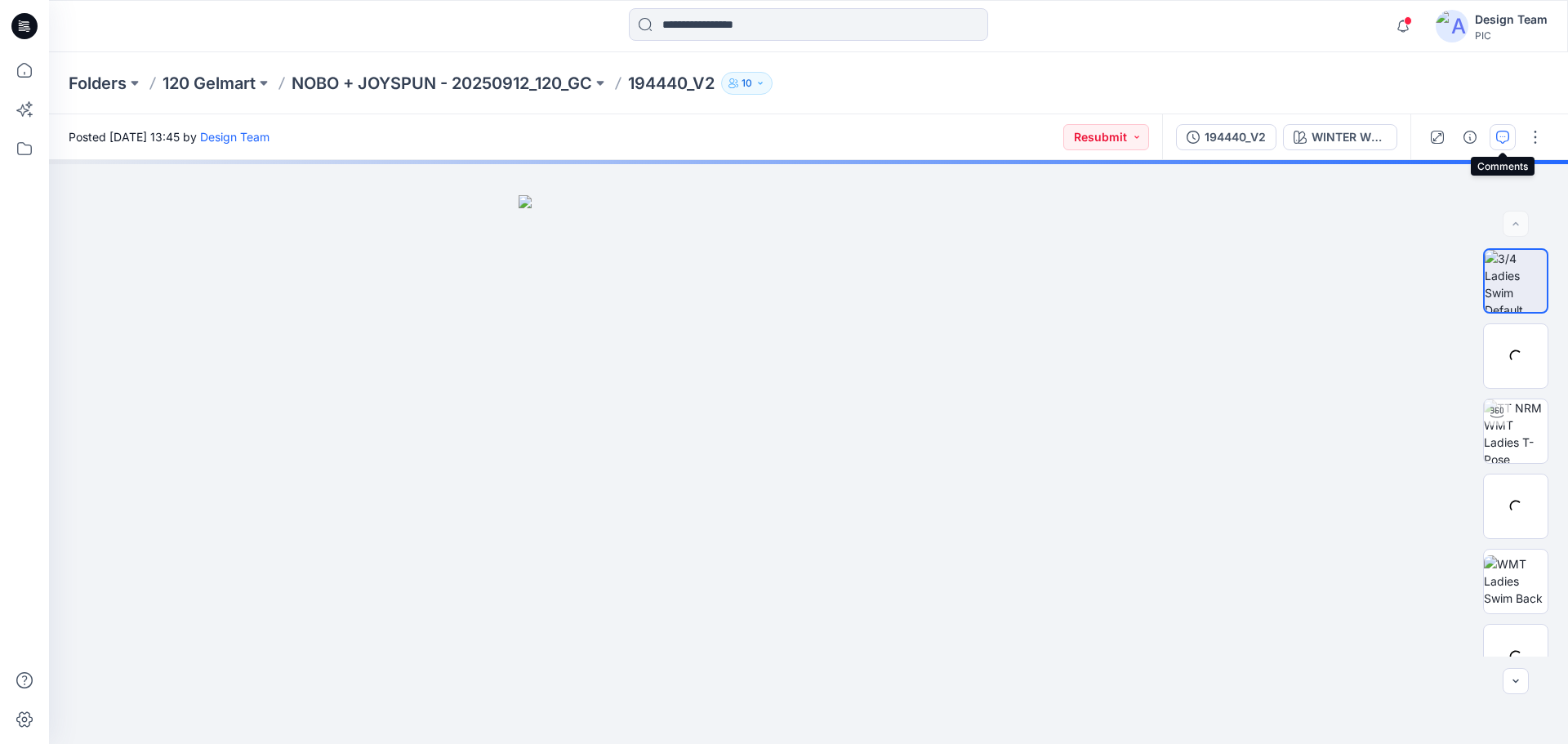
click at [1494, 135] on button "button" at bounding box center [1502, 137] width 26 height 26
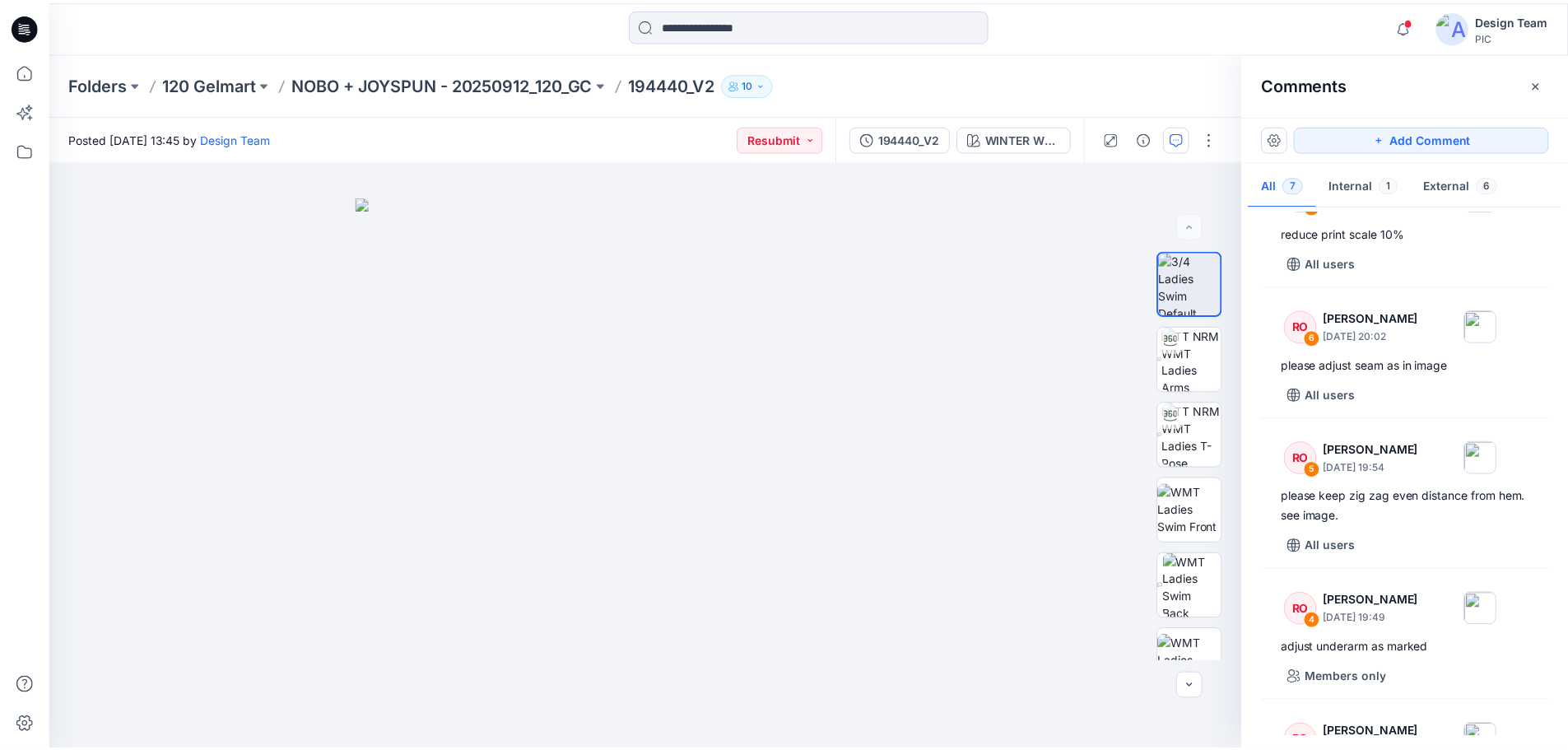
scroll to position [82, 0]
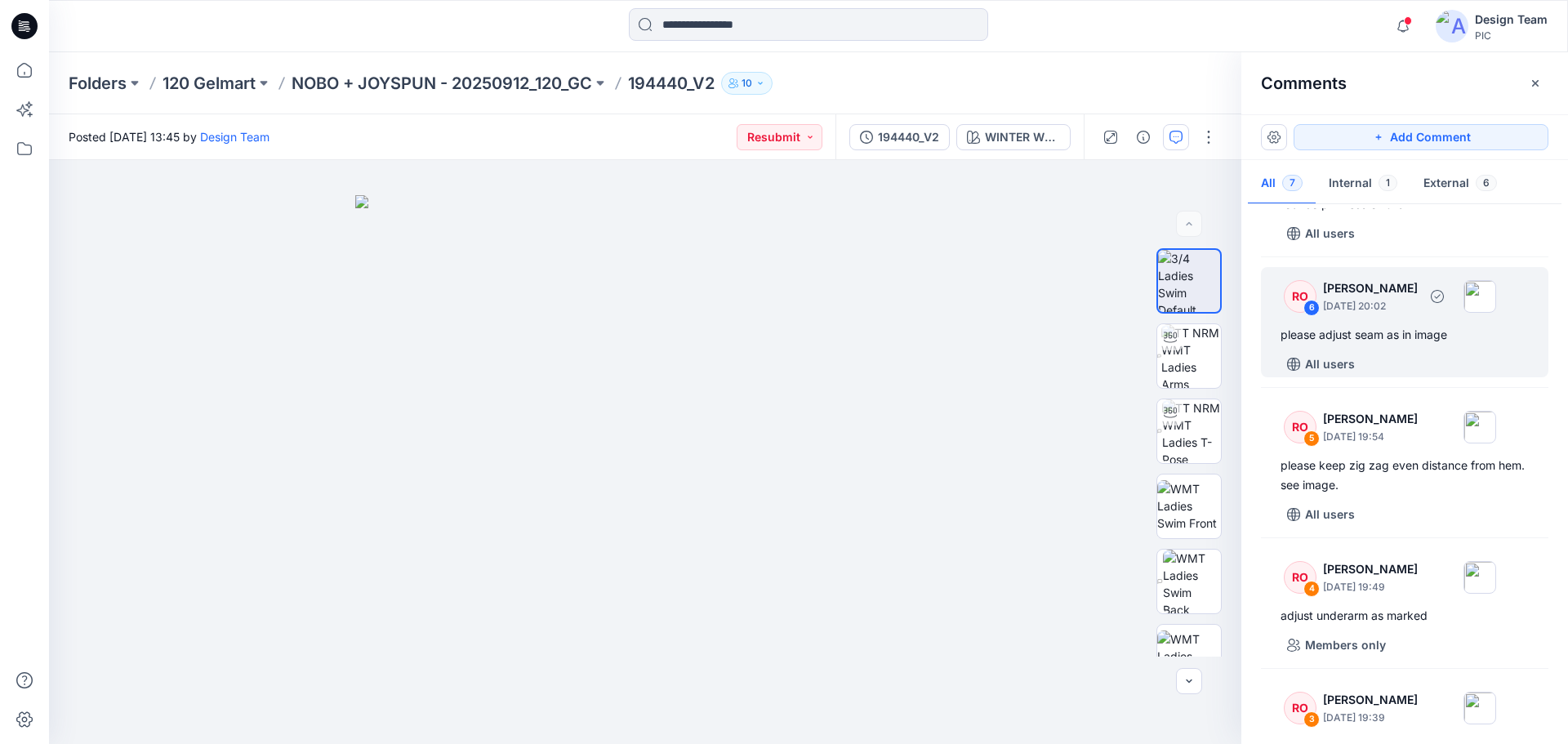
click at [1316, 303] on div "6" at bounding box center [1311, 307] width 16 height 16
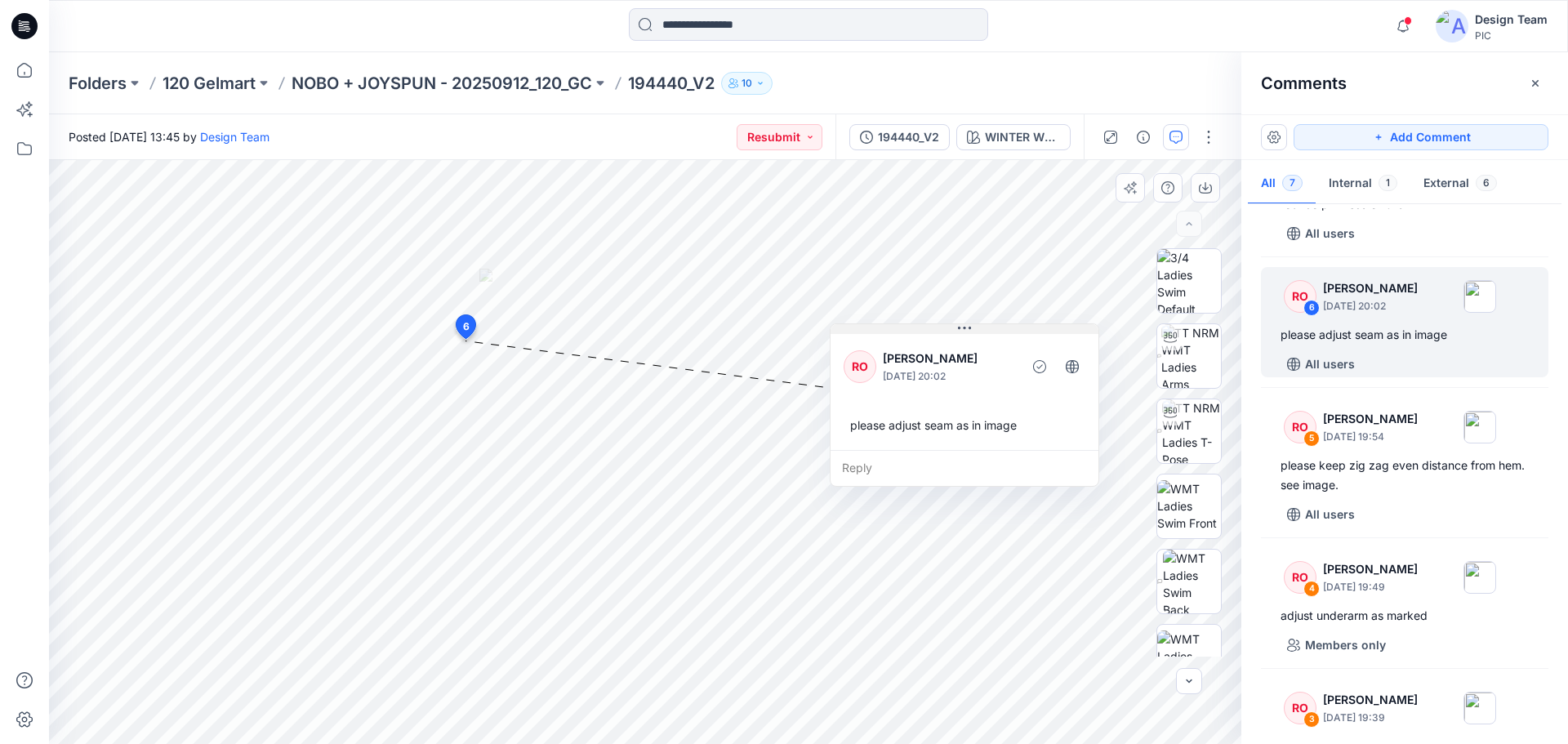
drag, startPoint x: 576, startPoint y: 350, endPoint x: 967, endPoint y: 326, distance: 391.7
click at [967, 326] on icon at bounding box center [965, 328] width 13 height 13
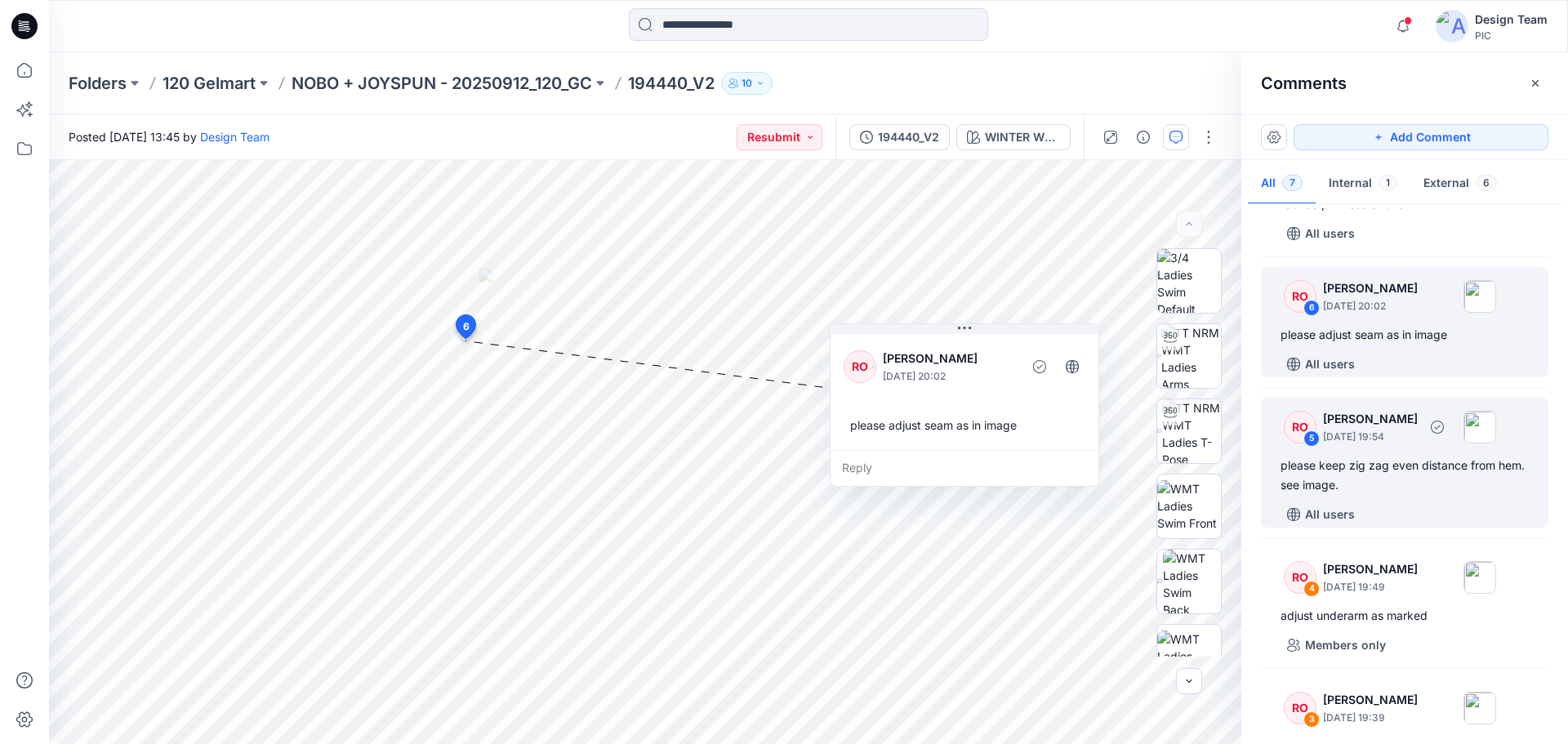
click at [1391, 439] on p "[DATE] 19:54" at bounding box center [1370, 436] width 95 height 16
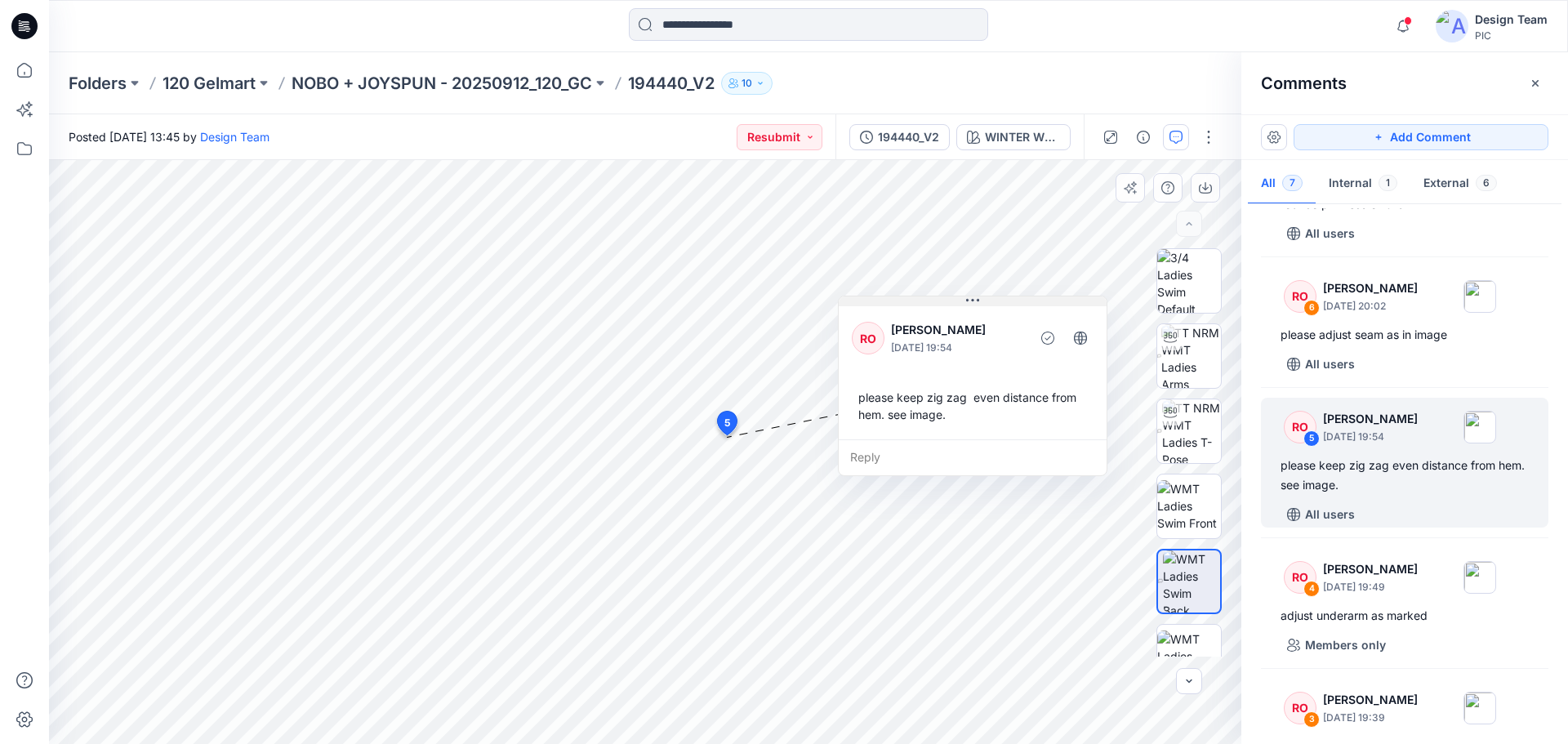
drag, startPoint x: 621, startPoint y: 312, endPoint x: 981, endPoint y: 300, distance: 360.2
click at [981, 300] on button at bounding box center [972, 301] width 267 height 9
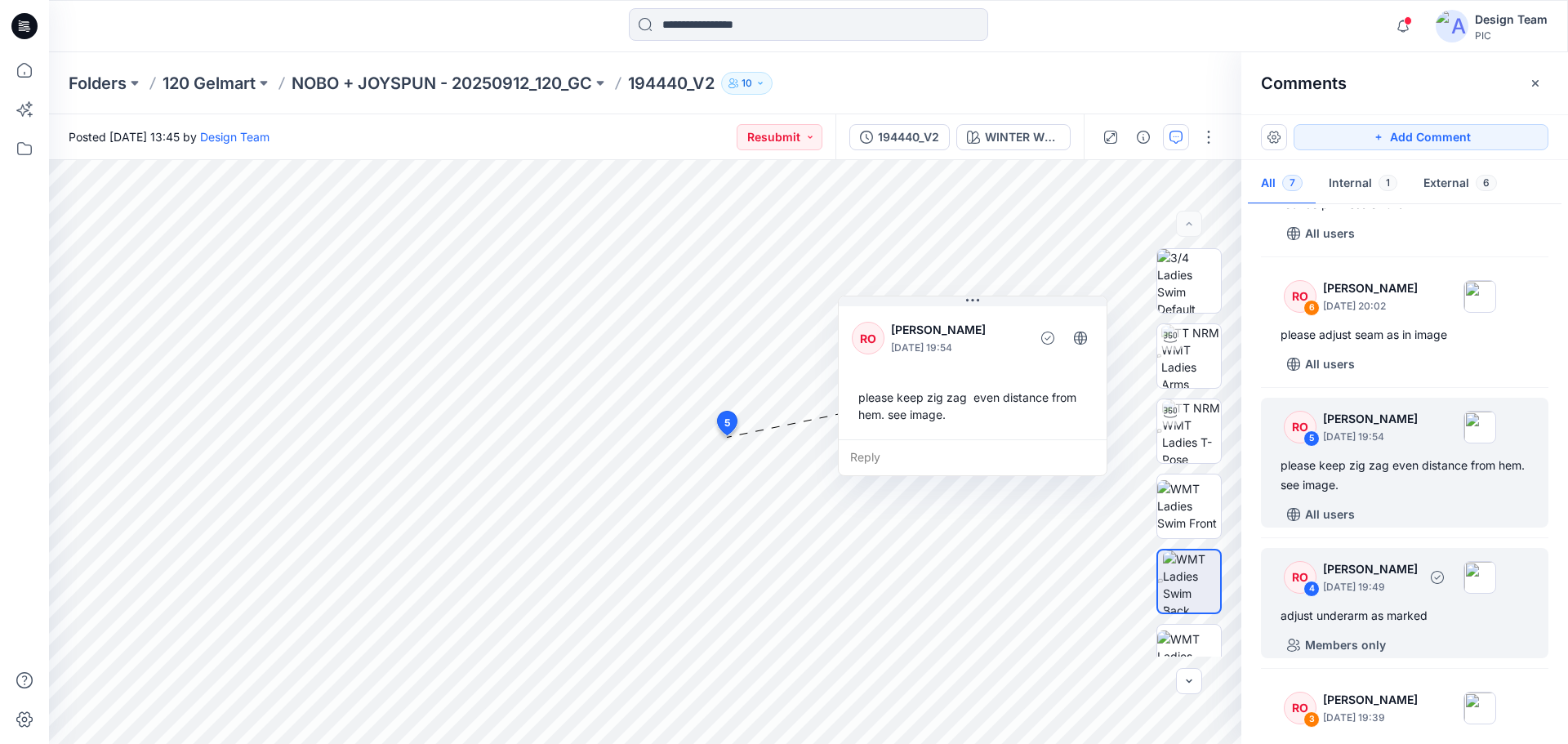
click at [1390, 597] on div "RO 4 Raquel Ortiz October 03, 2025 19:49" at bounding box center [1383, 577] width 225 height 45
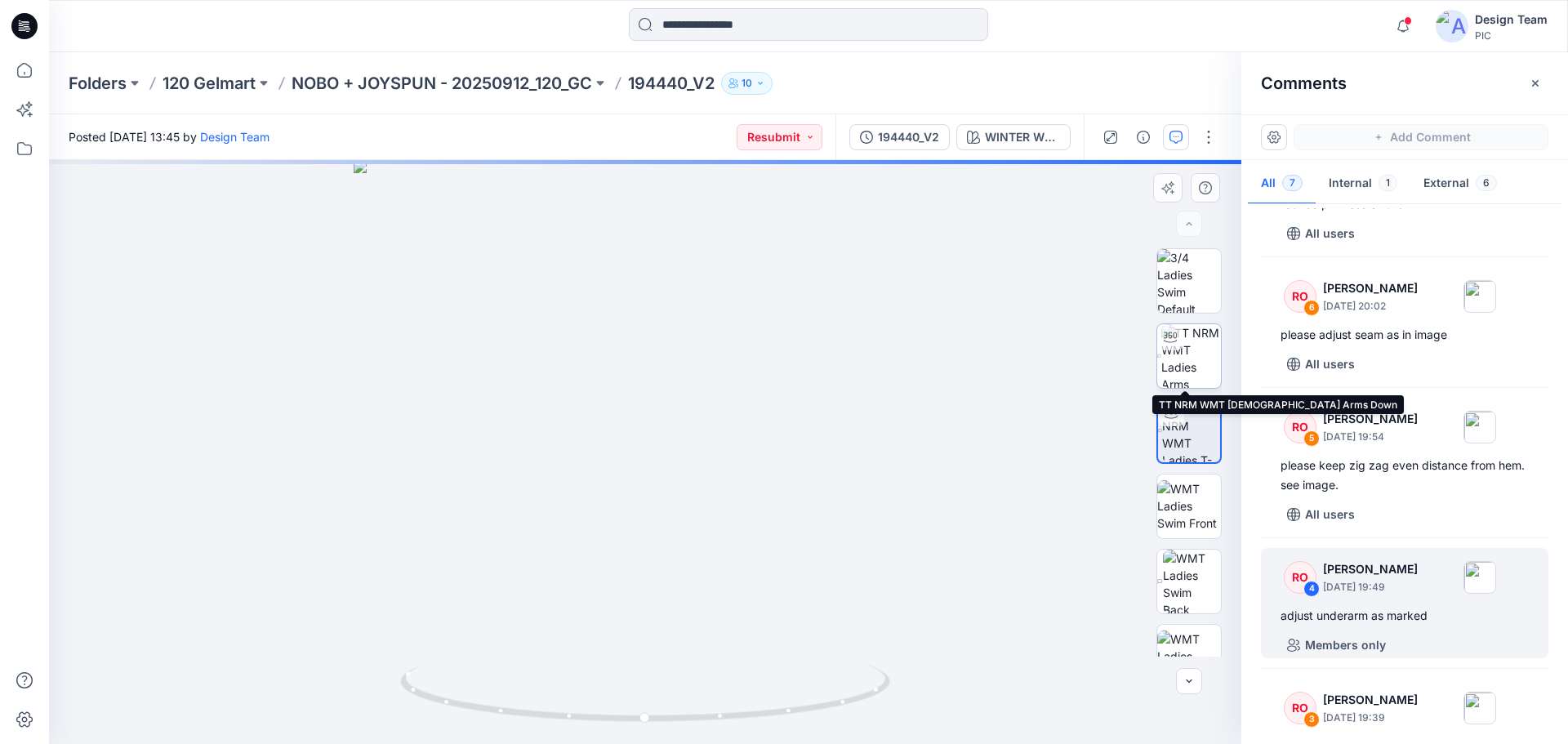
click at [1189, 356] on img at bounding box center [1192, 357] width 60 height 64
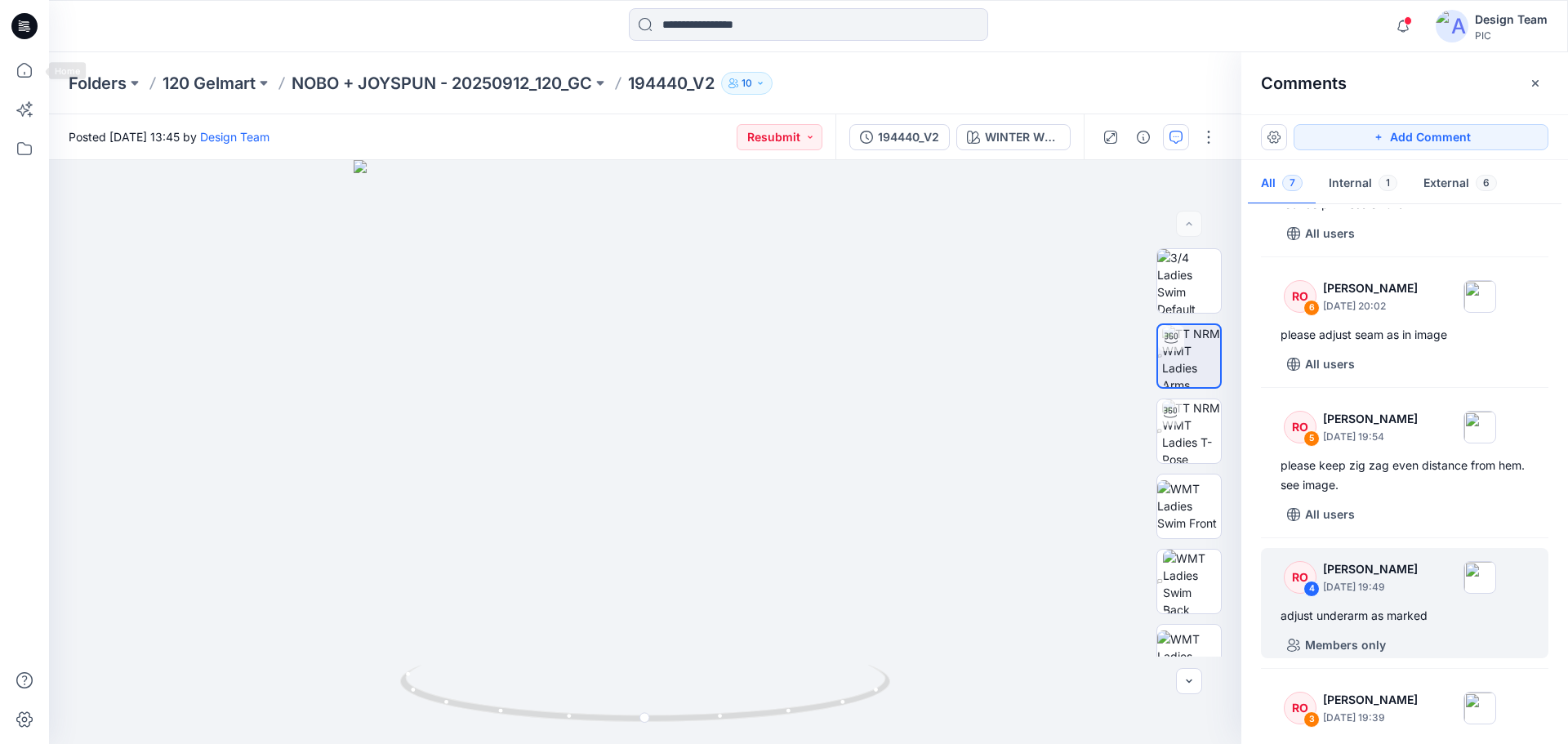
click at [33, 40] on icon at bounding box center [24, 26] width 26 height 53
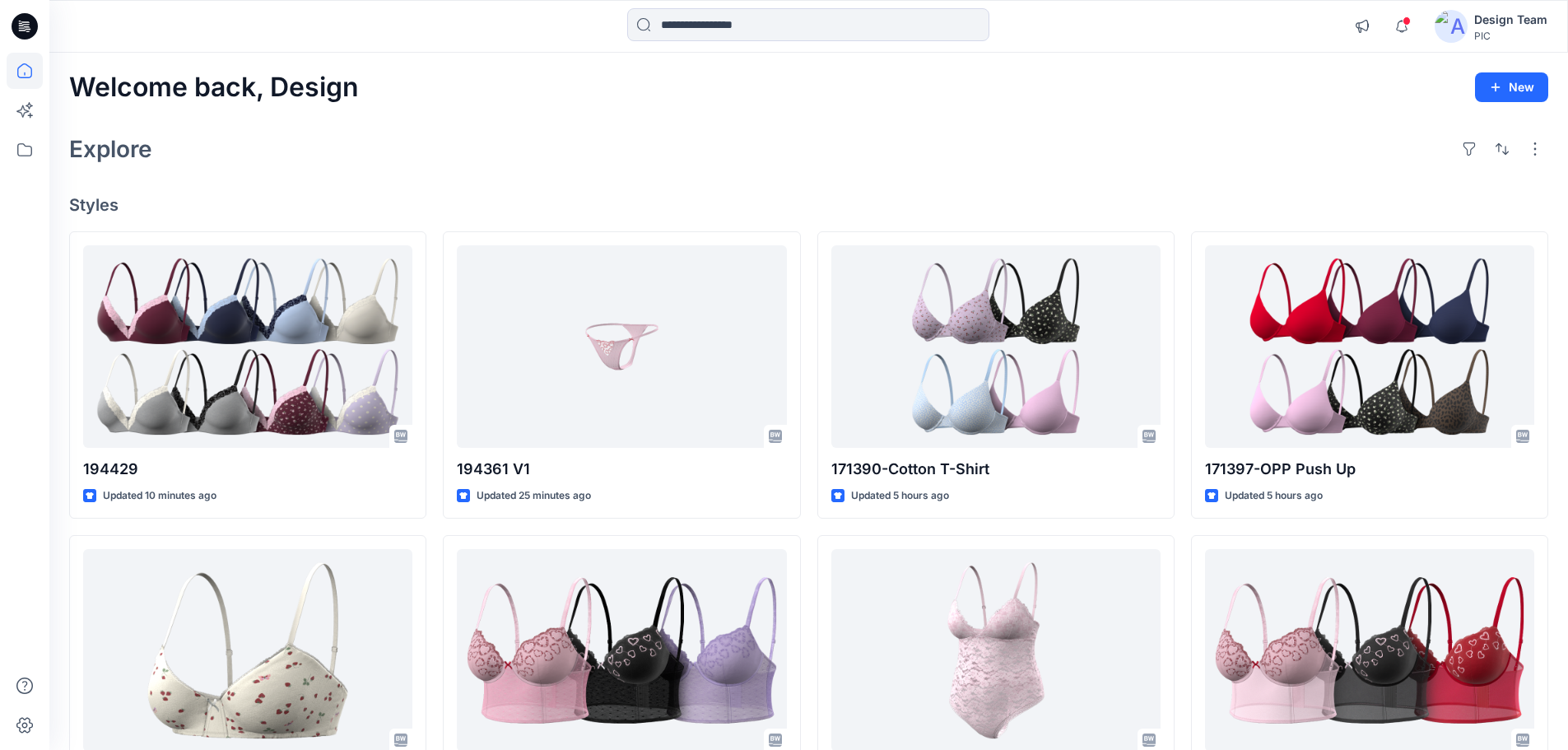
click at [1456, 36] on img at bounding box center [1451, 26] width 33 height 33
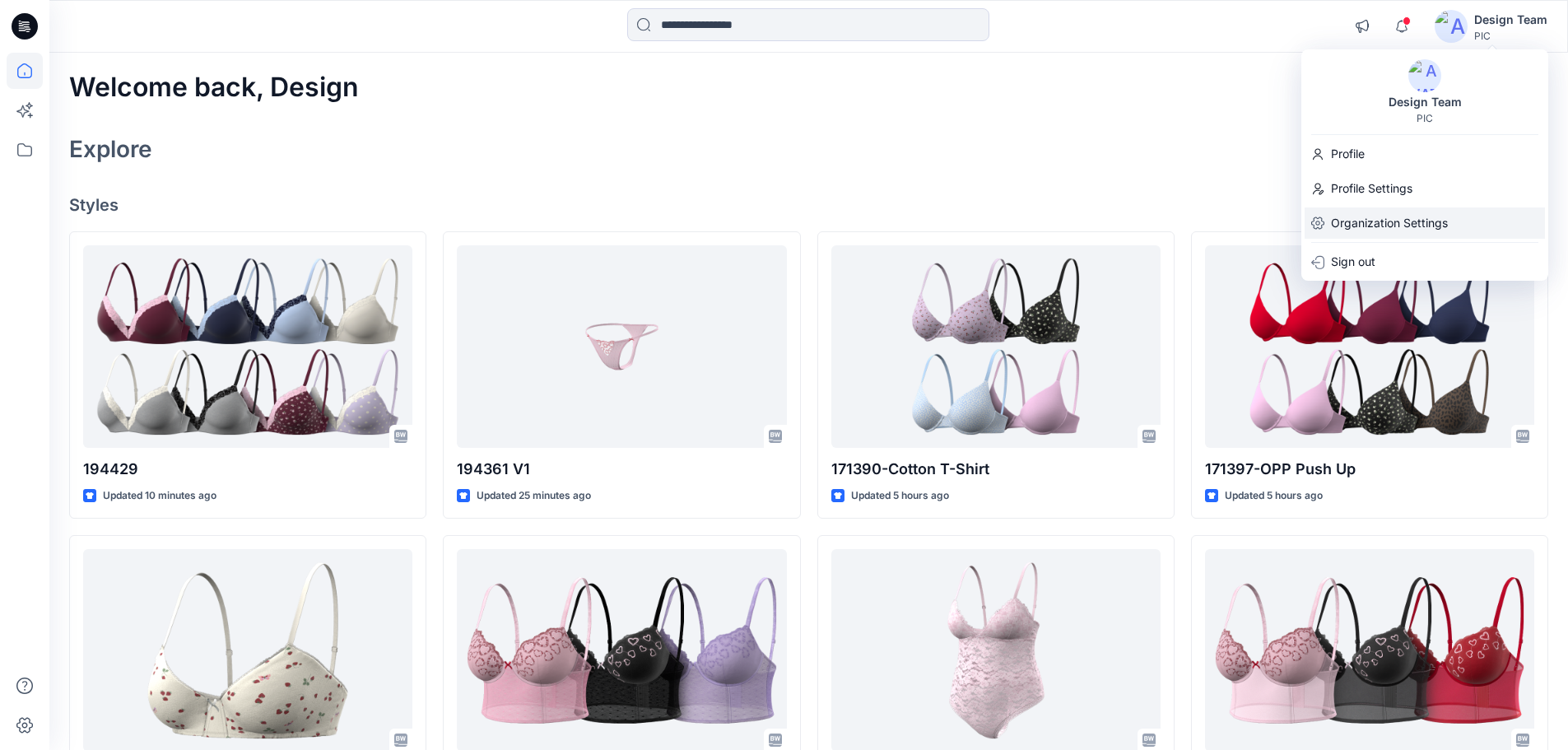
click at [1408, 225] on p "Organization Settings" at bounding box center [1389, 222] width 117 height 31
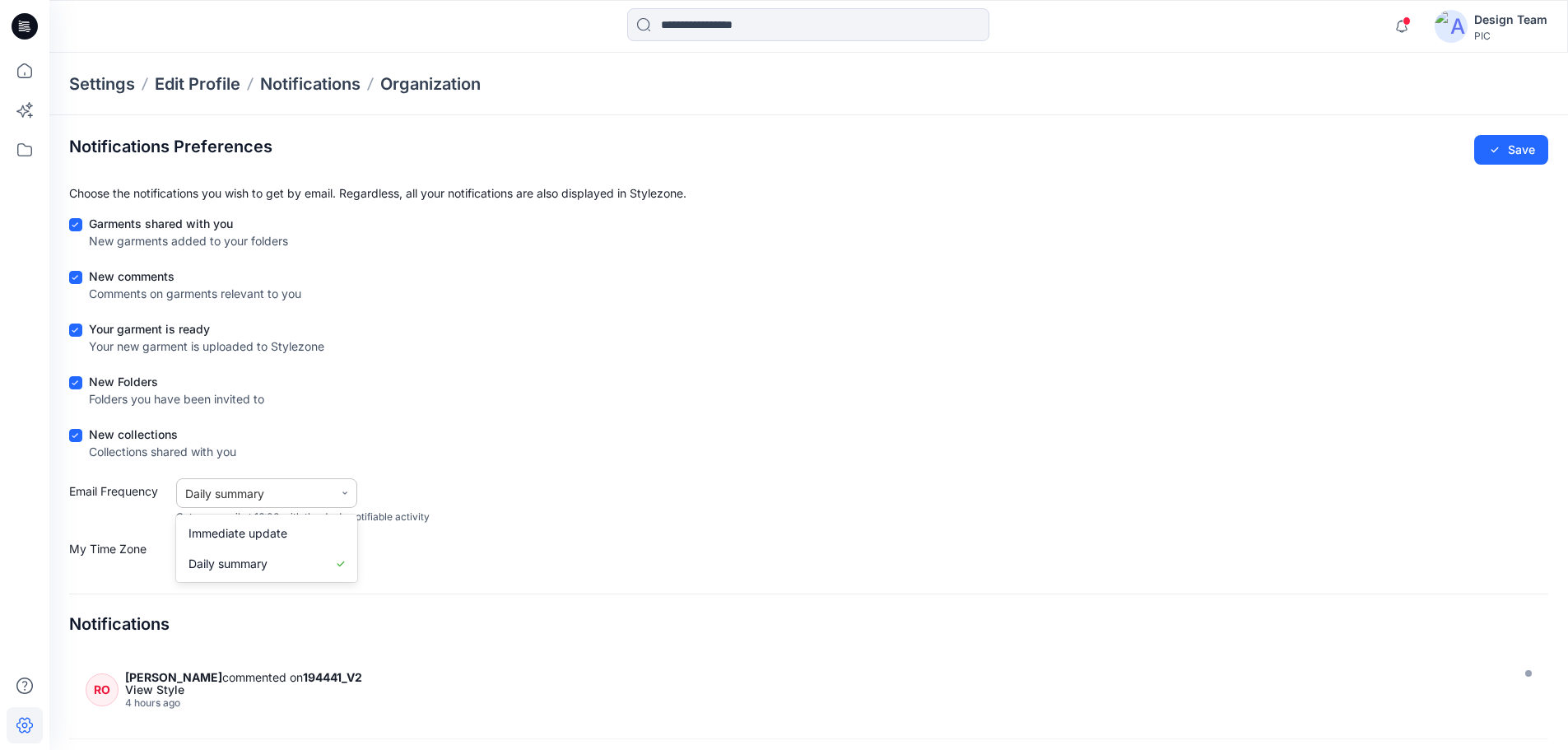
click at [288, 498] on div "Daily summary" at bounding box center [255, 494] width 140 height 17
click at [288, 497] on div "Daily summary" at bounding box center [255, 494] width 140 height 17
click at [1447, 24] on img at bounding box center [1451, 26] width 33 height 33
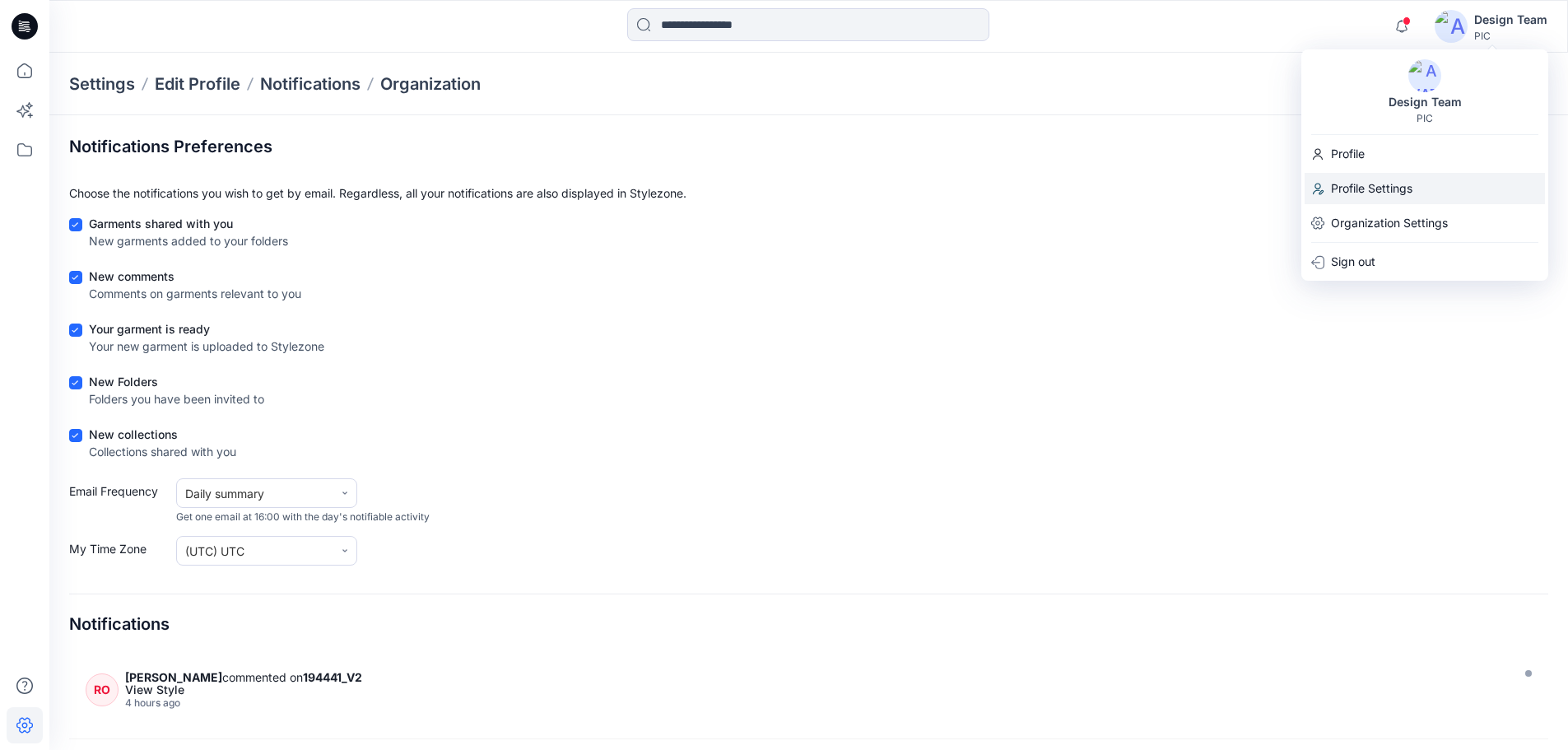
click at [1385, 194] on p "Profile Settings" at bounding box center [1371, 188] width 81 height 31
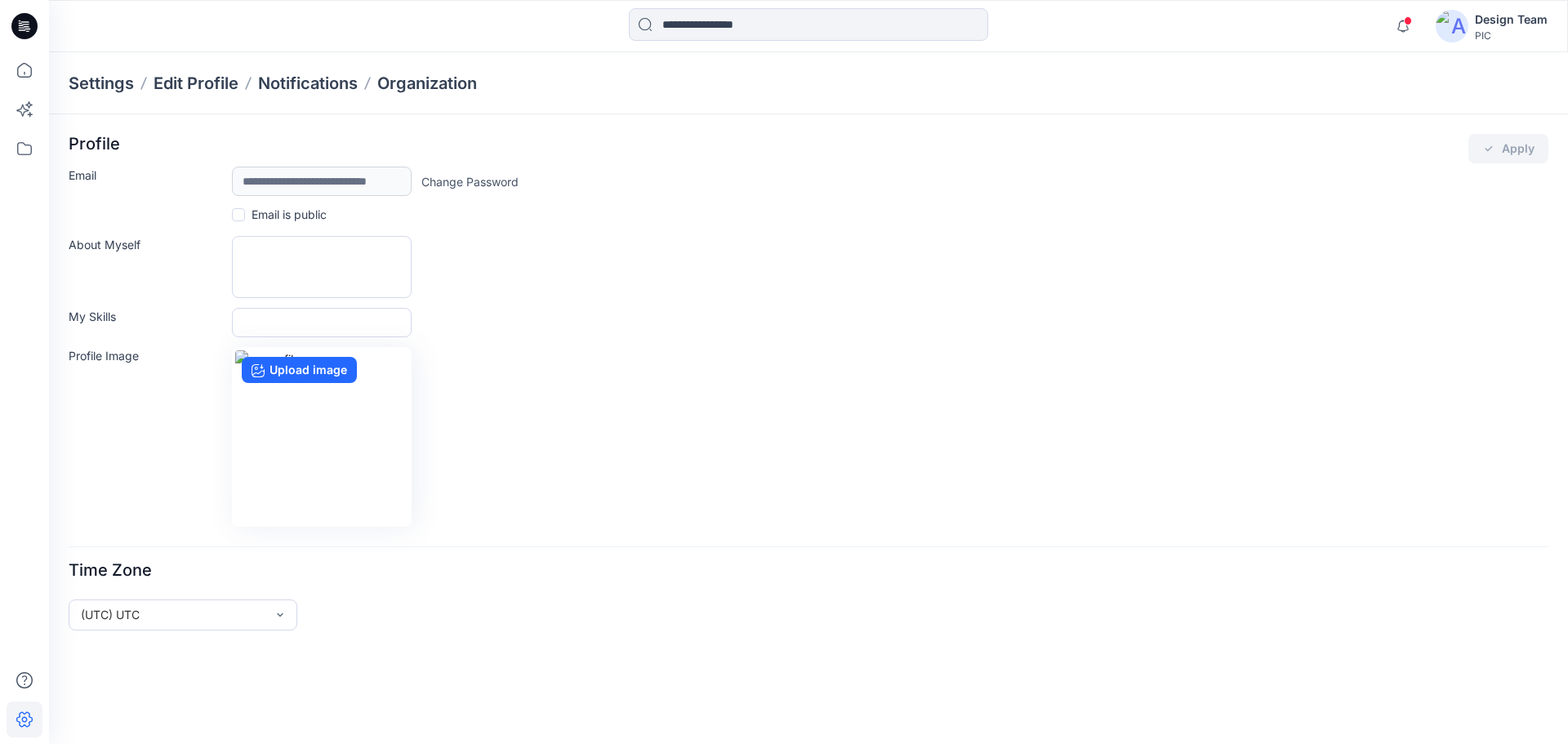
click at [1451, 22] on img at bounding box center [1452, 25] width 33 height 33
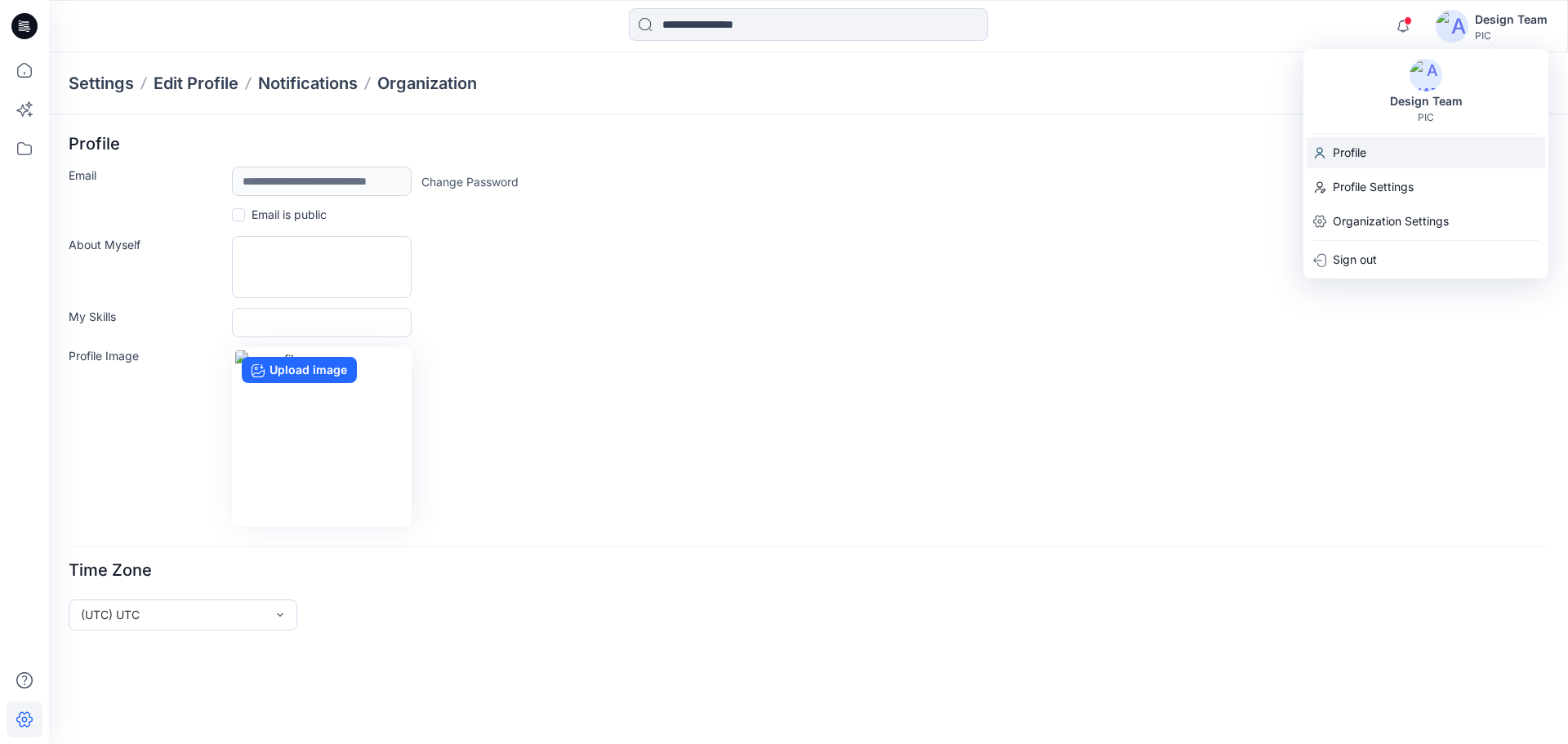
click at [1369, 158] on div "Profile" at bounding box center [1425, 152] width 238 height 31
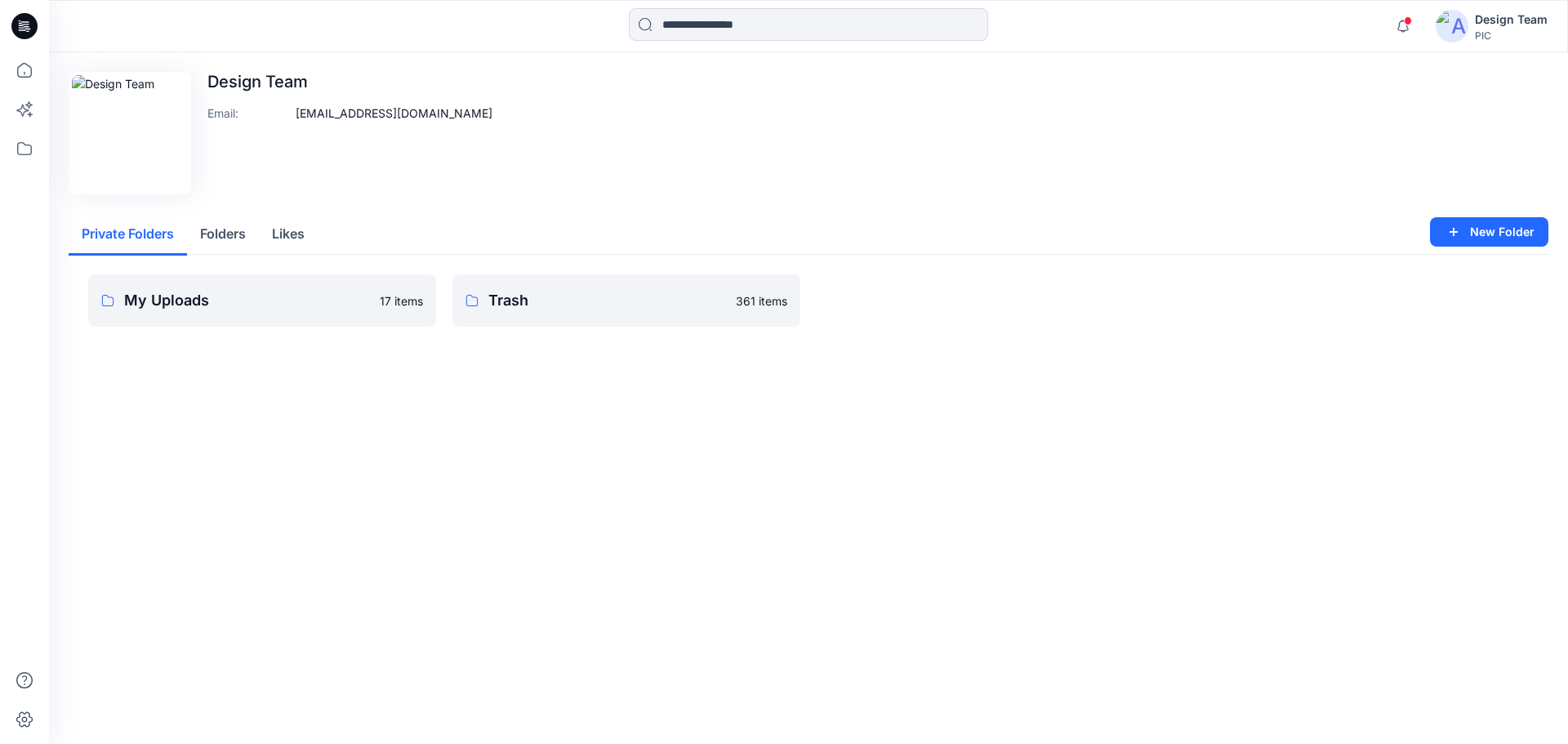
click at [221, 236] on button "Folders" at bounding box center [222, 235] width 72 height 41
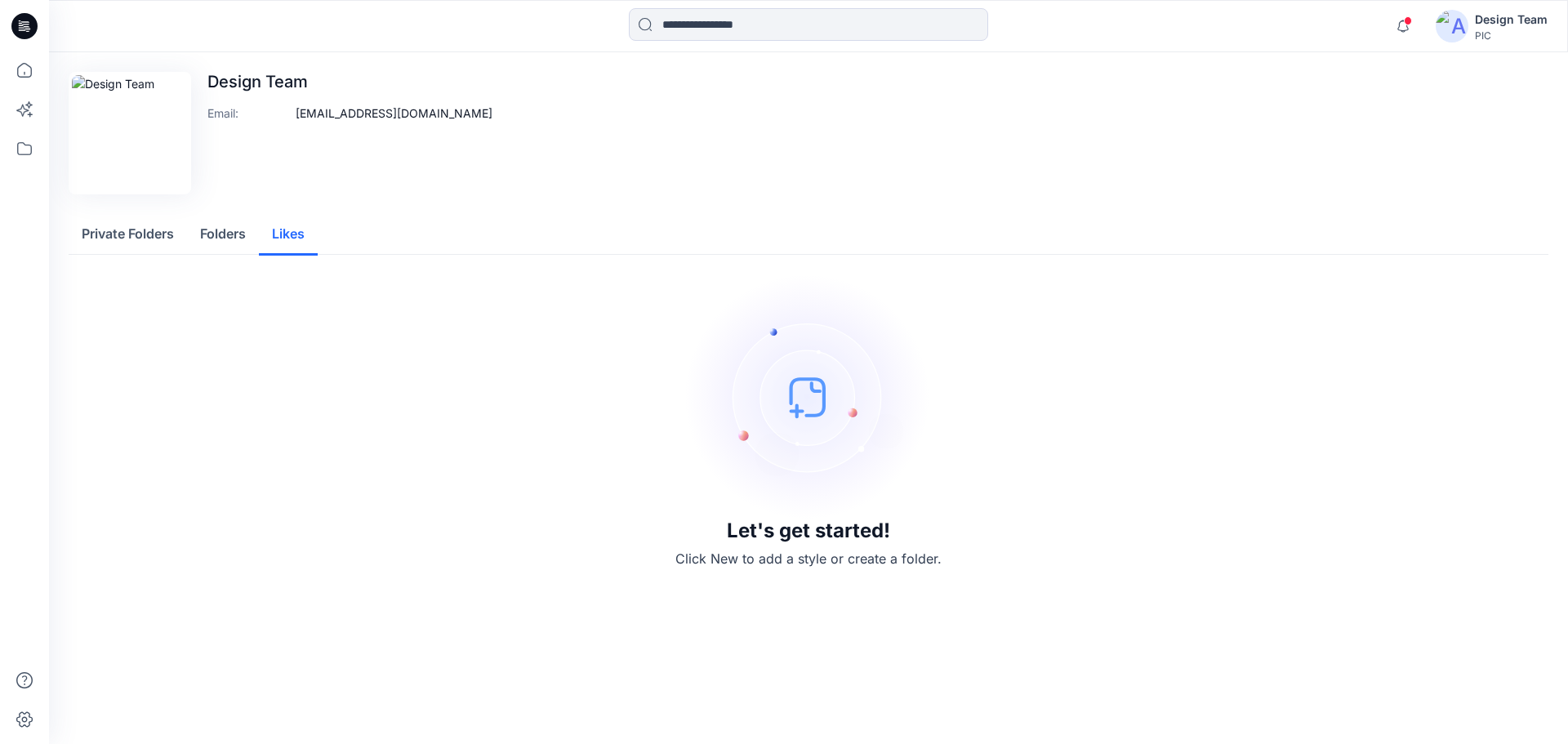
click at [271, 235] on button "Likes" at bounding box center [288, 235] width 59 height 41
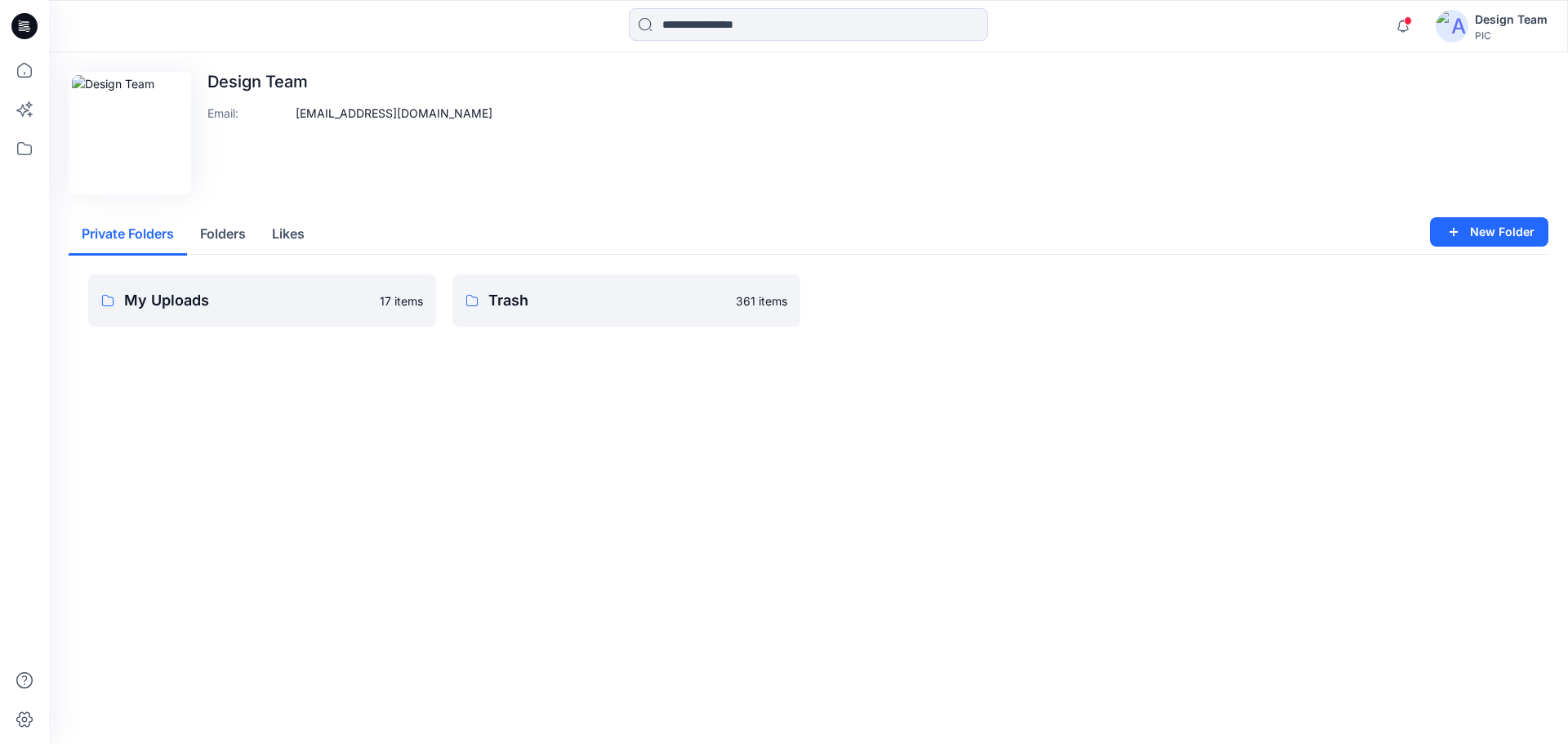
click at [93, 229] on button "Private Folders" at bounding box center [128, 235] width 118 height 41
click at [23, 716] on icon at bounding box center [24, 720] width 36 height 36
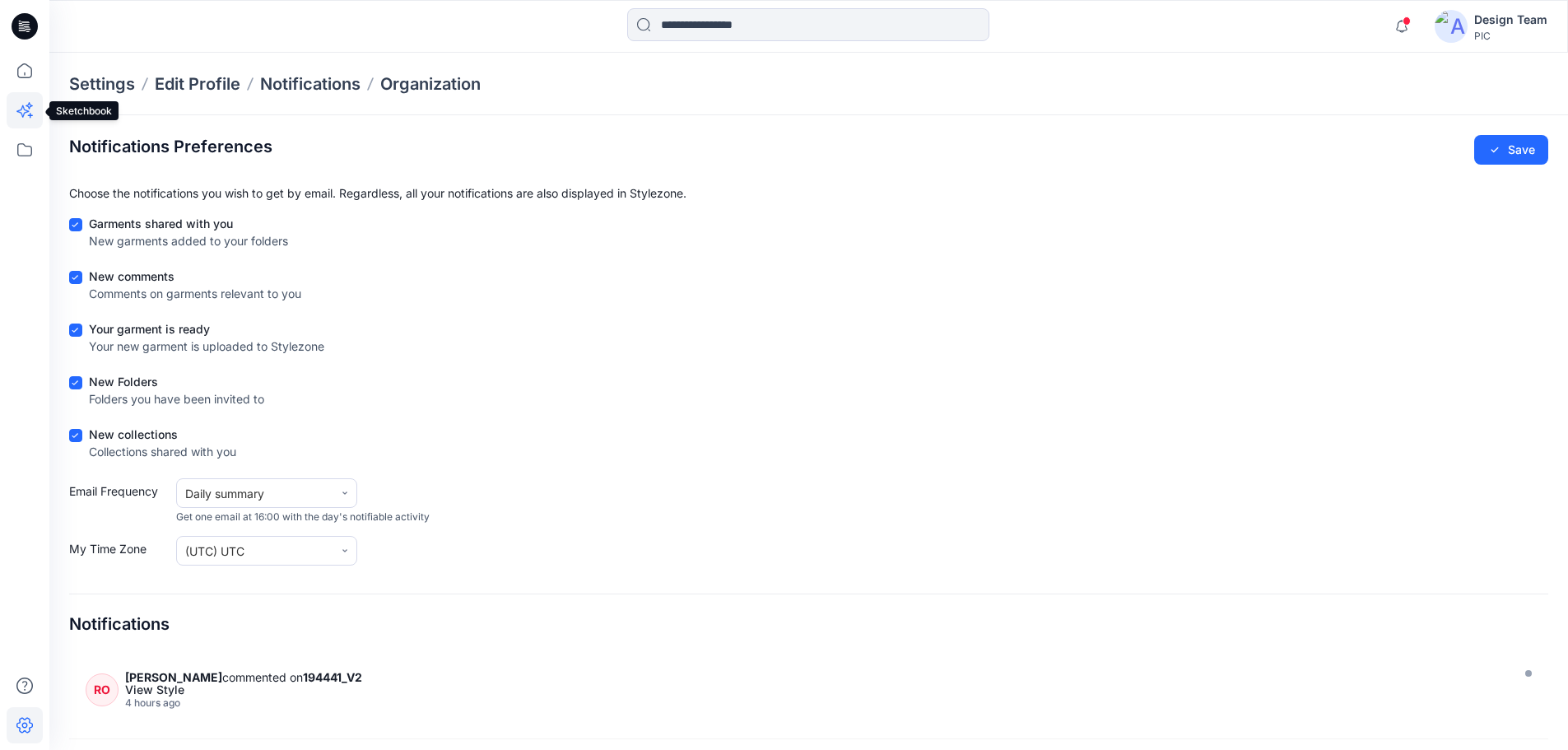
click at [26, 103] on icon at bounding box center [25, 110] width 36 height 36
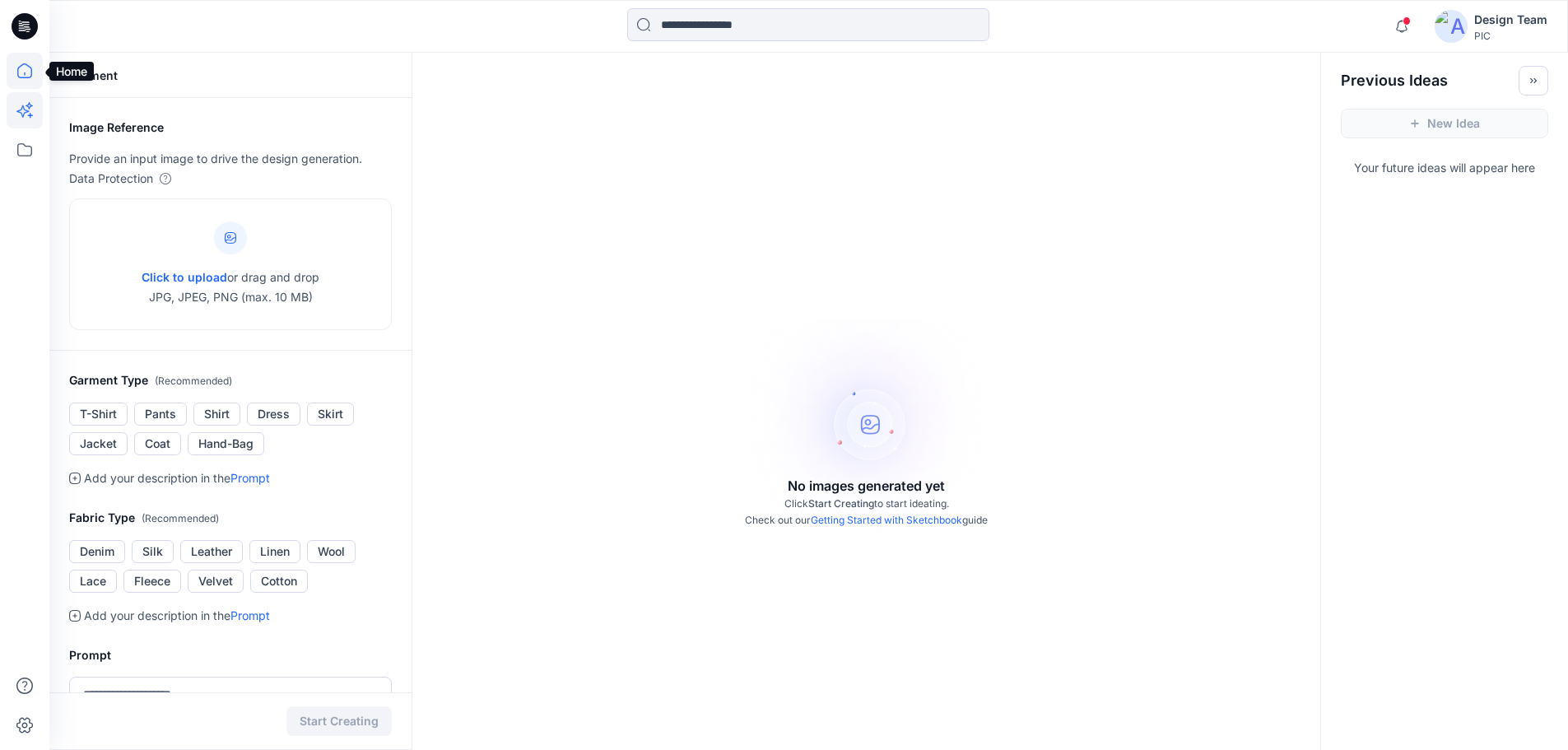
click at [26, 81] on icon at bounding box center [25, 71] width 36 height 36
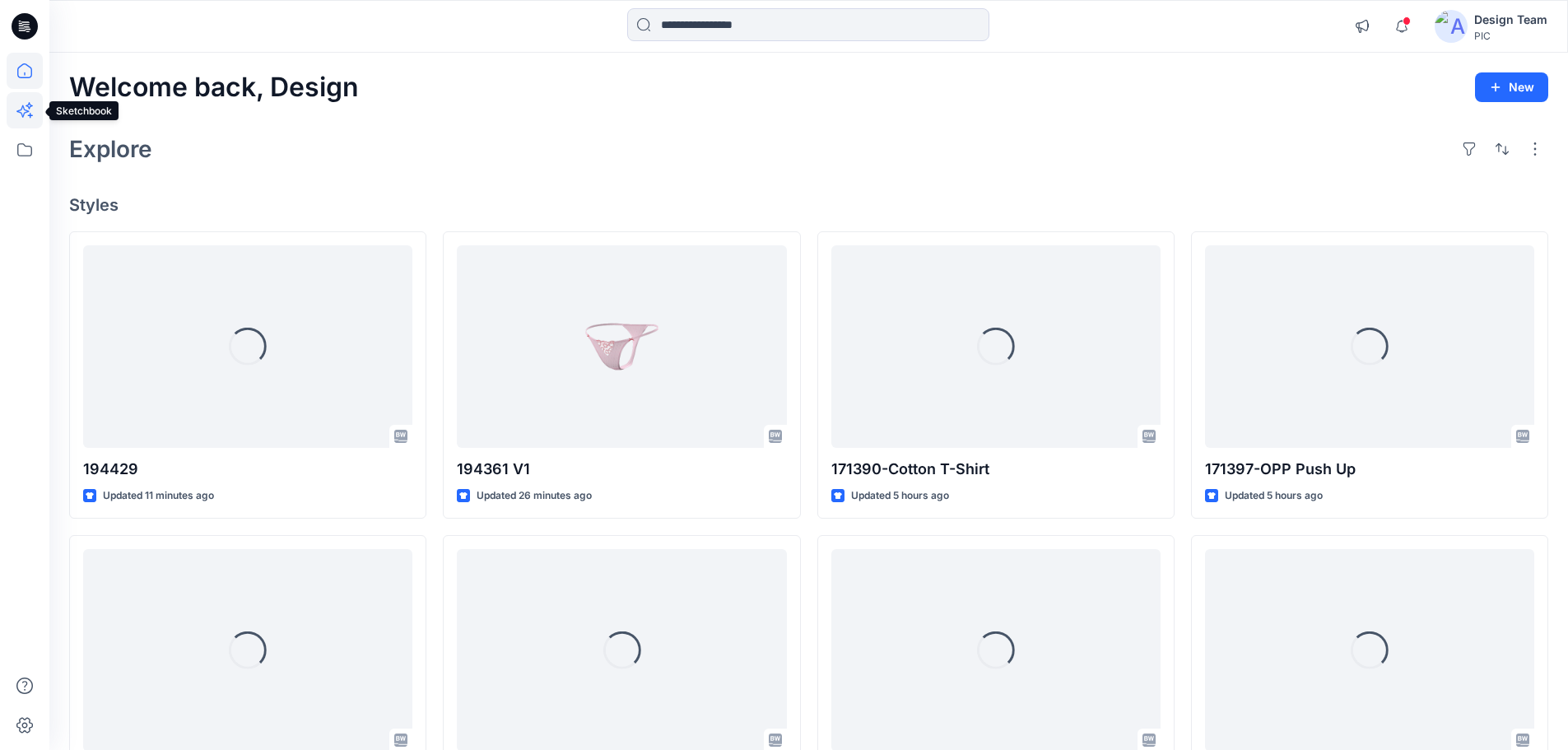
click at [24, 104] on icon at bounding box center [25, 110] width 36 height 36
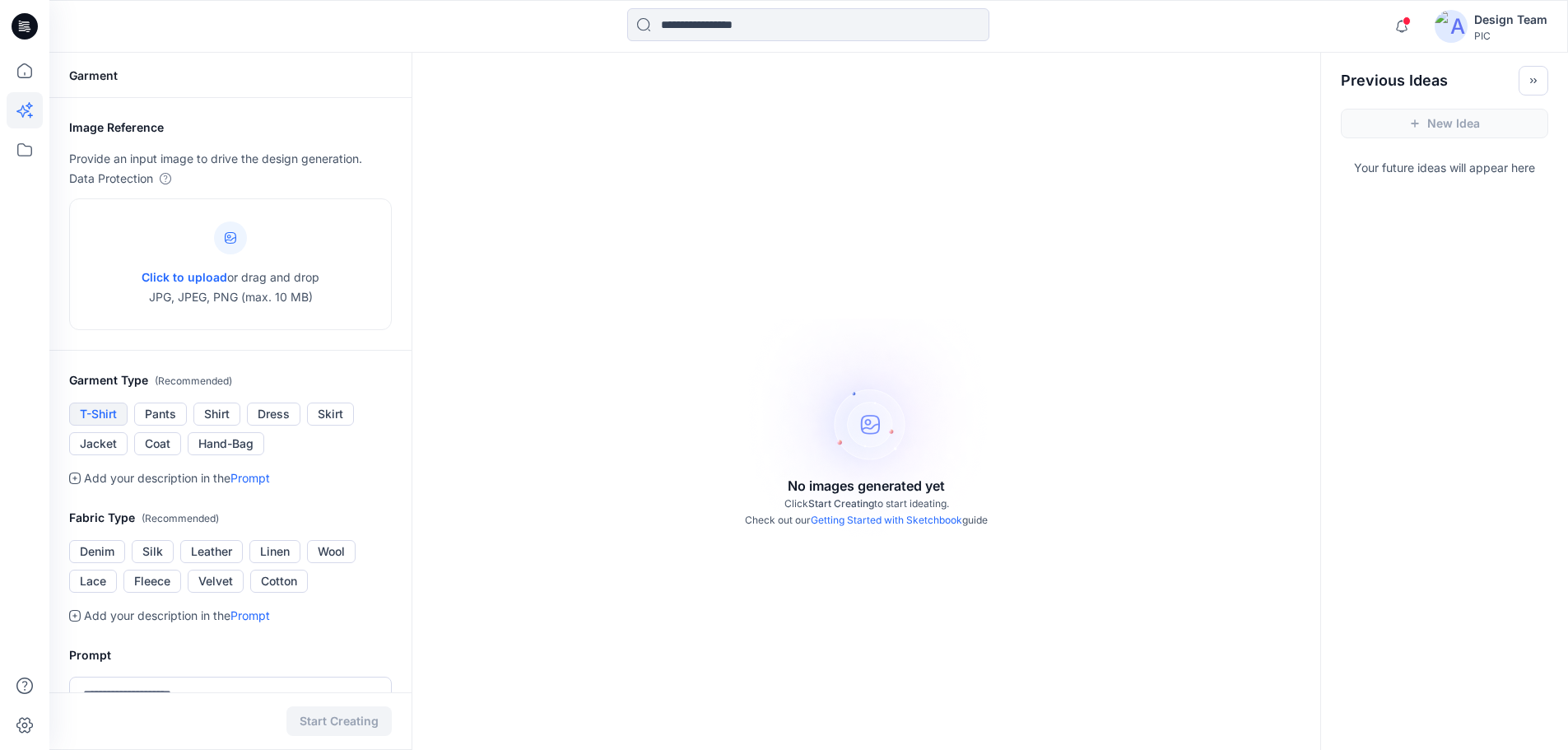
click at [102, 405] on button "T-Shirt" at bounding box center [98, 414] width 59 height 23
click at [111, 409] on button "T-Shirt" at bounding box center [98, 414] width 59 height 23
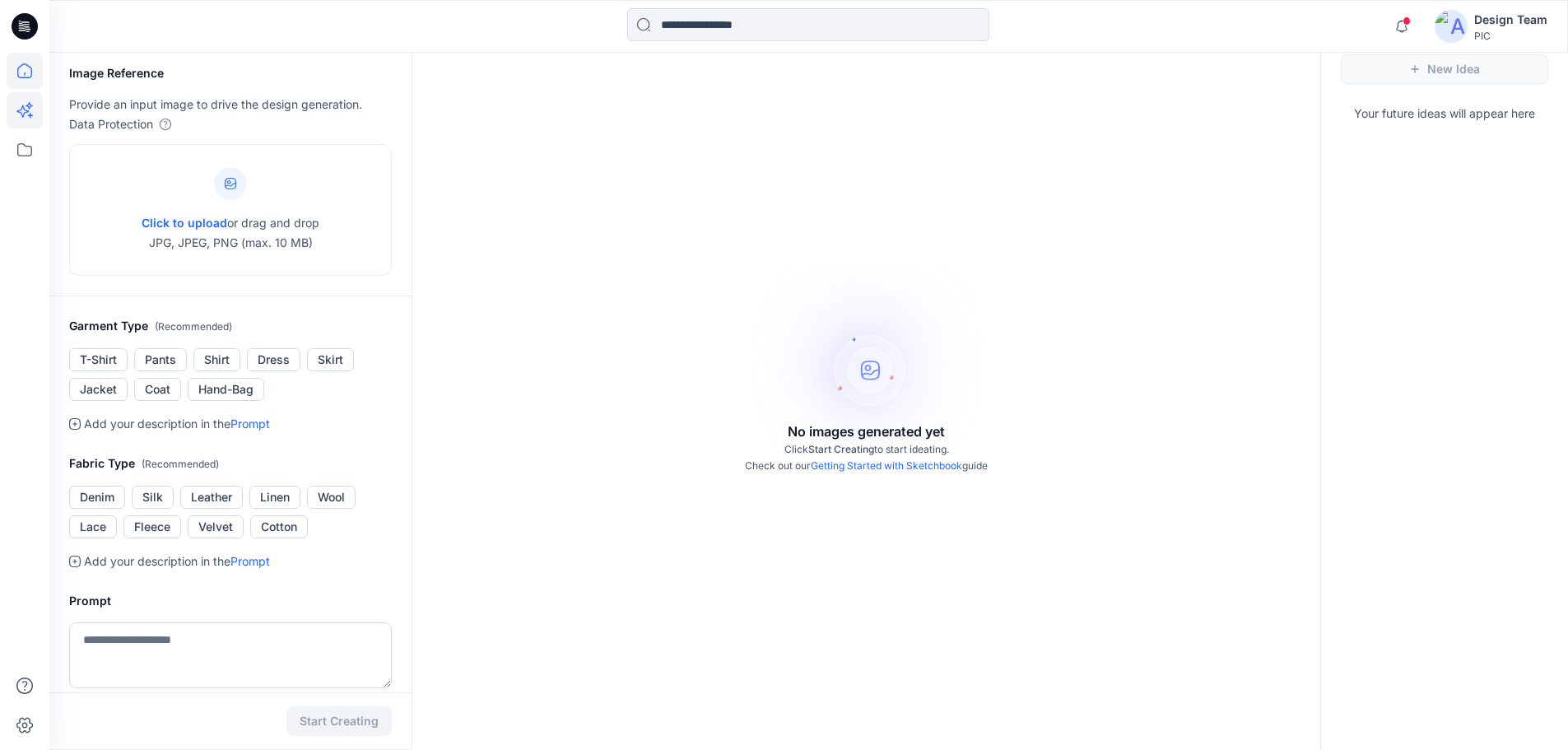
scroll to position [82, 0]
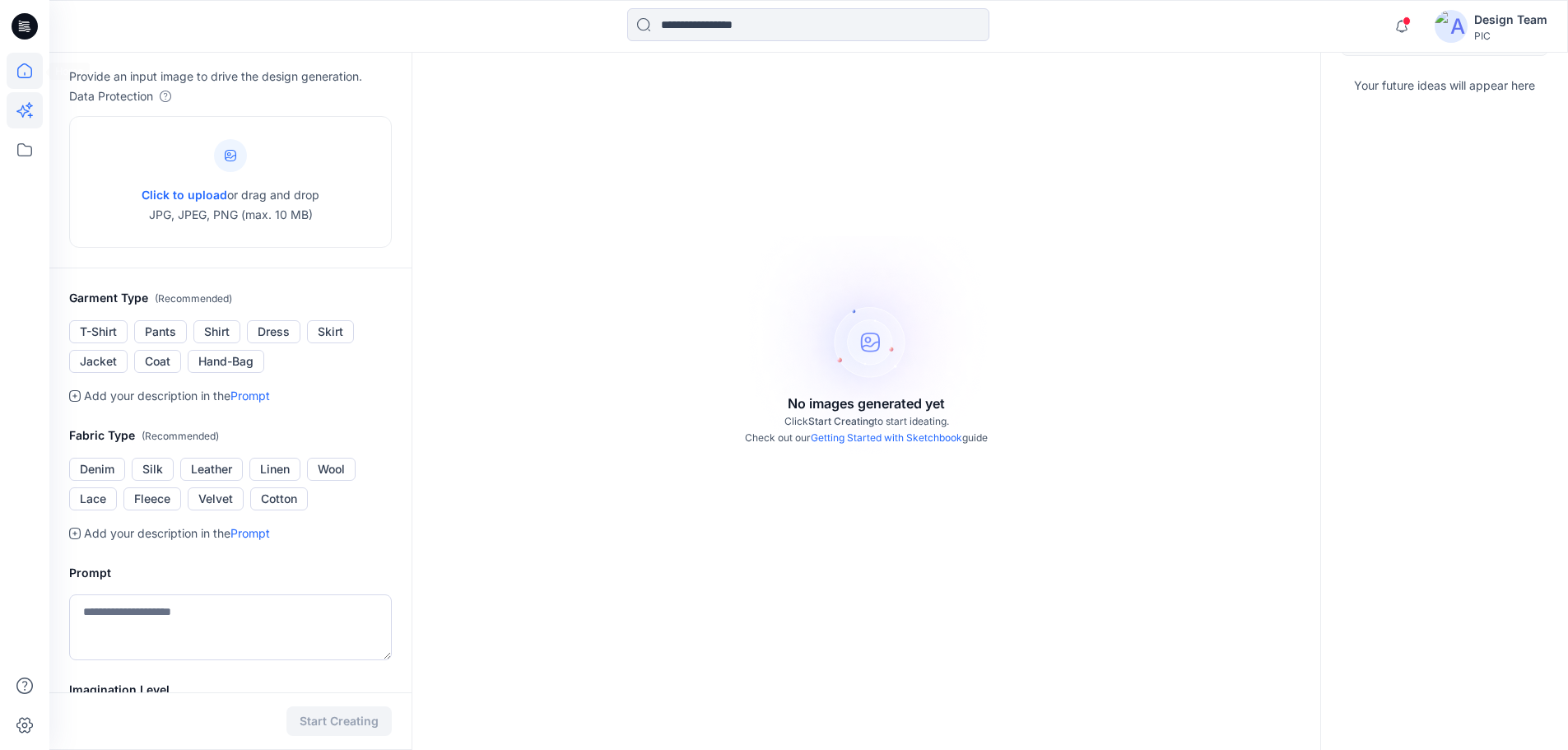
click at [13, 73] on icon at bounding box center [25, 71] width 36 height 36
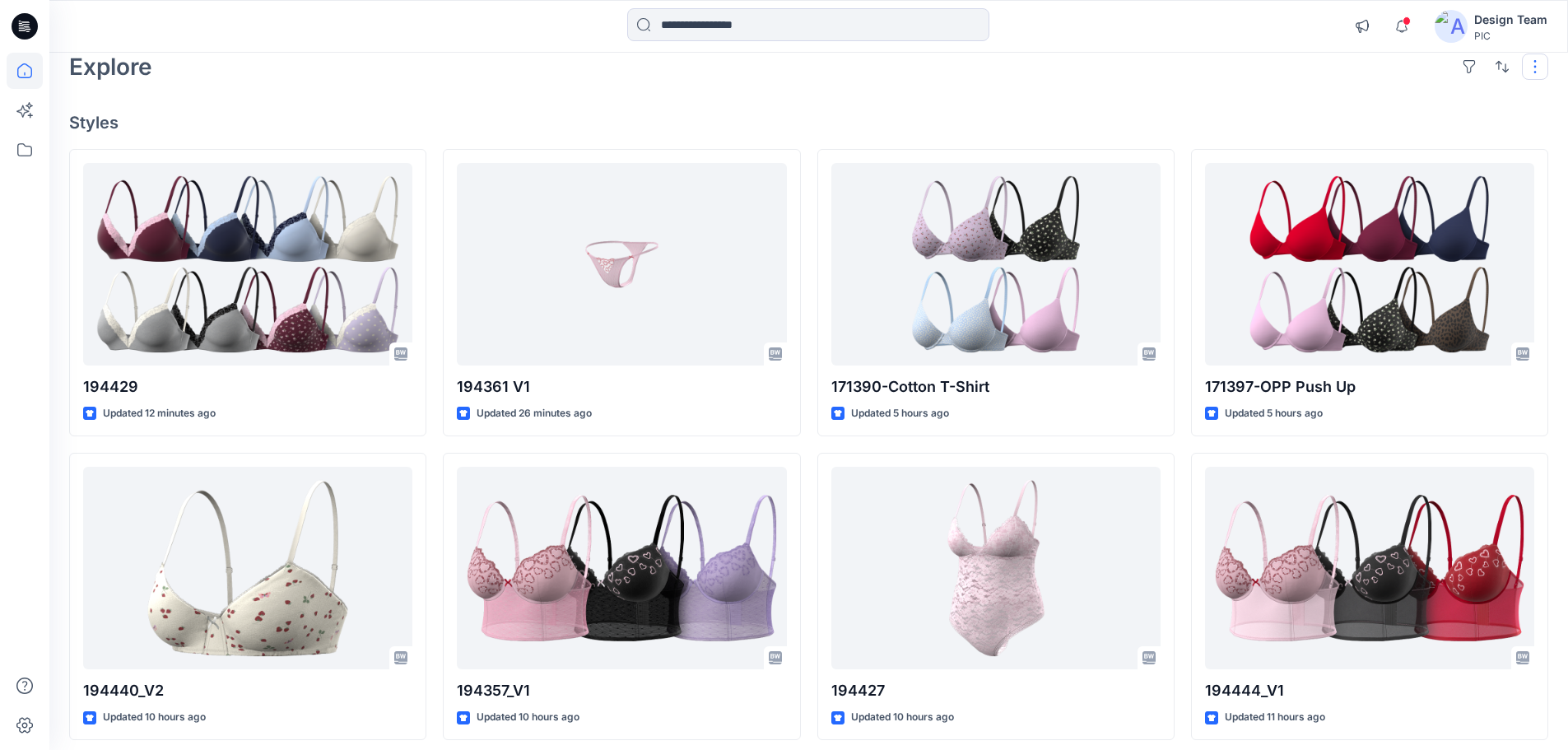
click at [1526, 62] on button "button" at bounding box center [1535, 67] width 26 height 26
click at [1509, 99] on p "Layout" at bounding box center [1465, 106] width 104 height 20
click at [1361, 109] on button "Large Grid" at bounding box center [1323, 122] width 142 height 33
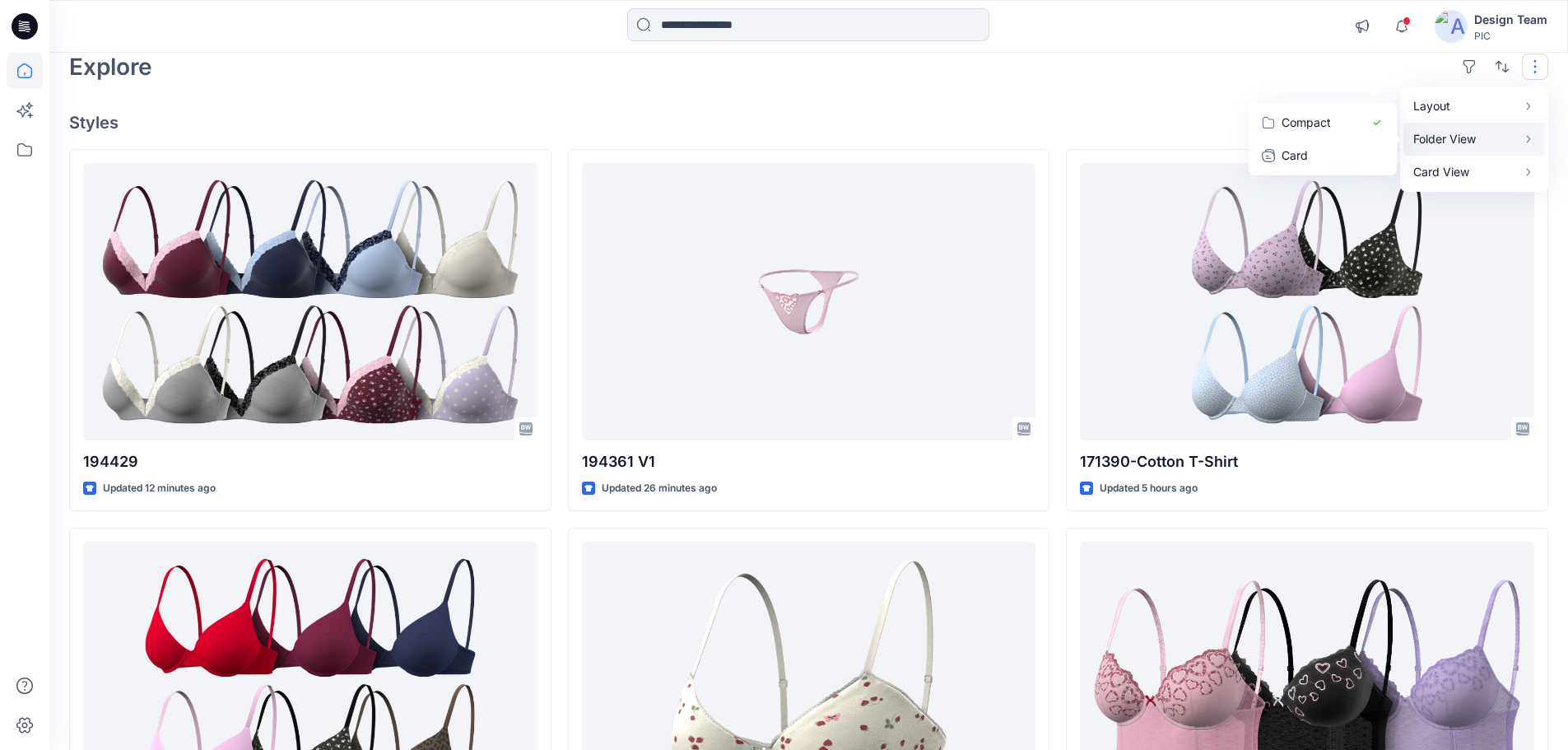
click at [1495, 145] on p "Folder View" at bounding box center [1465, 139] width 104 height 20
click at [1335, 143] on button "Card" at bounding box center [1323, 155] width 142 height 33
click at [1498, 105] on p "Layout" at bounding box center [1465, 106] width 104 height 20
click at [1357, 98] on p "Grid" at bounding box center [1322, 89] width 82 height 20
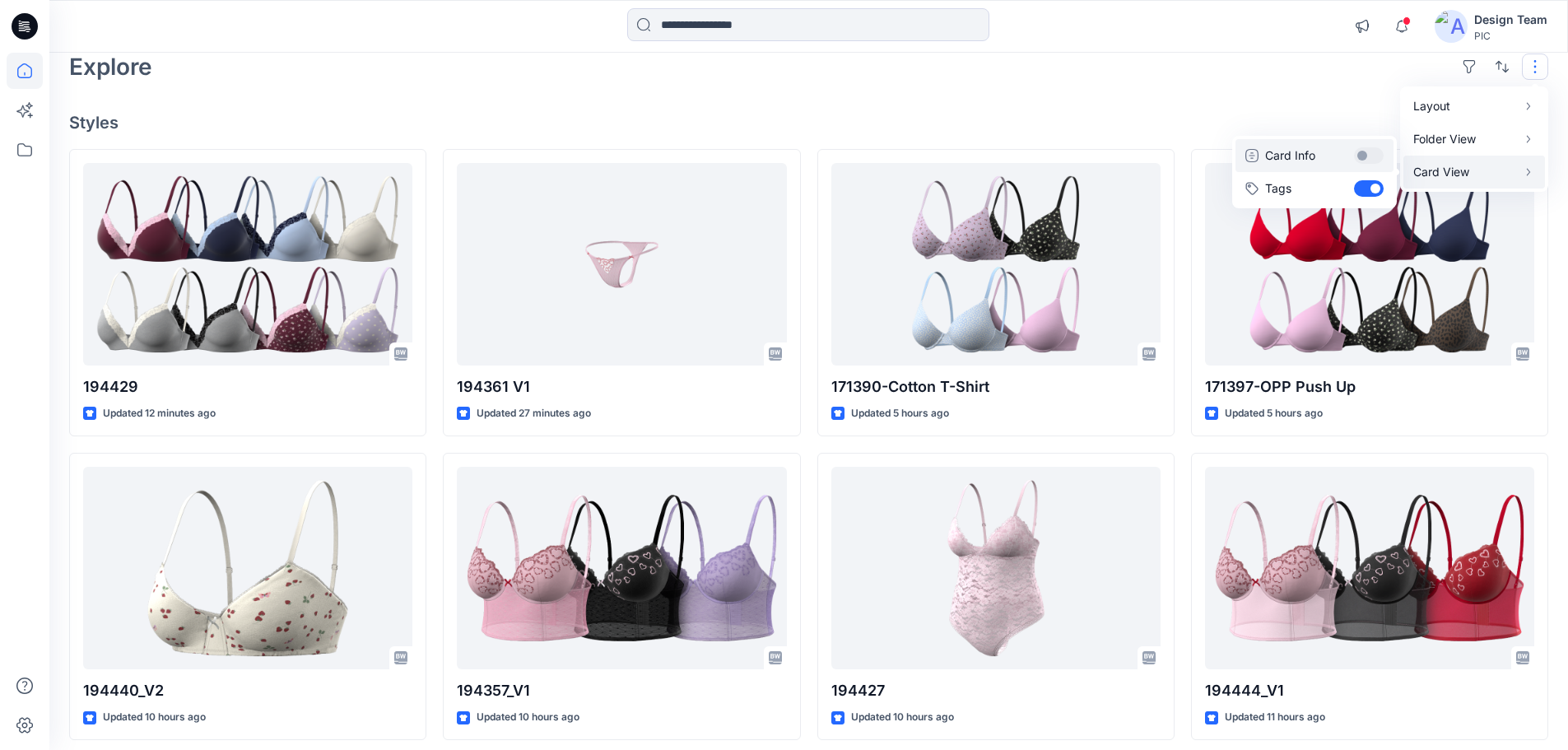
click at [1368, 149] on button "Card Info" at bounding box center [1314, 155] width 158 height 33
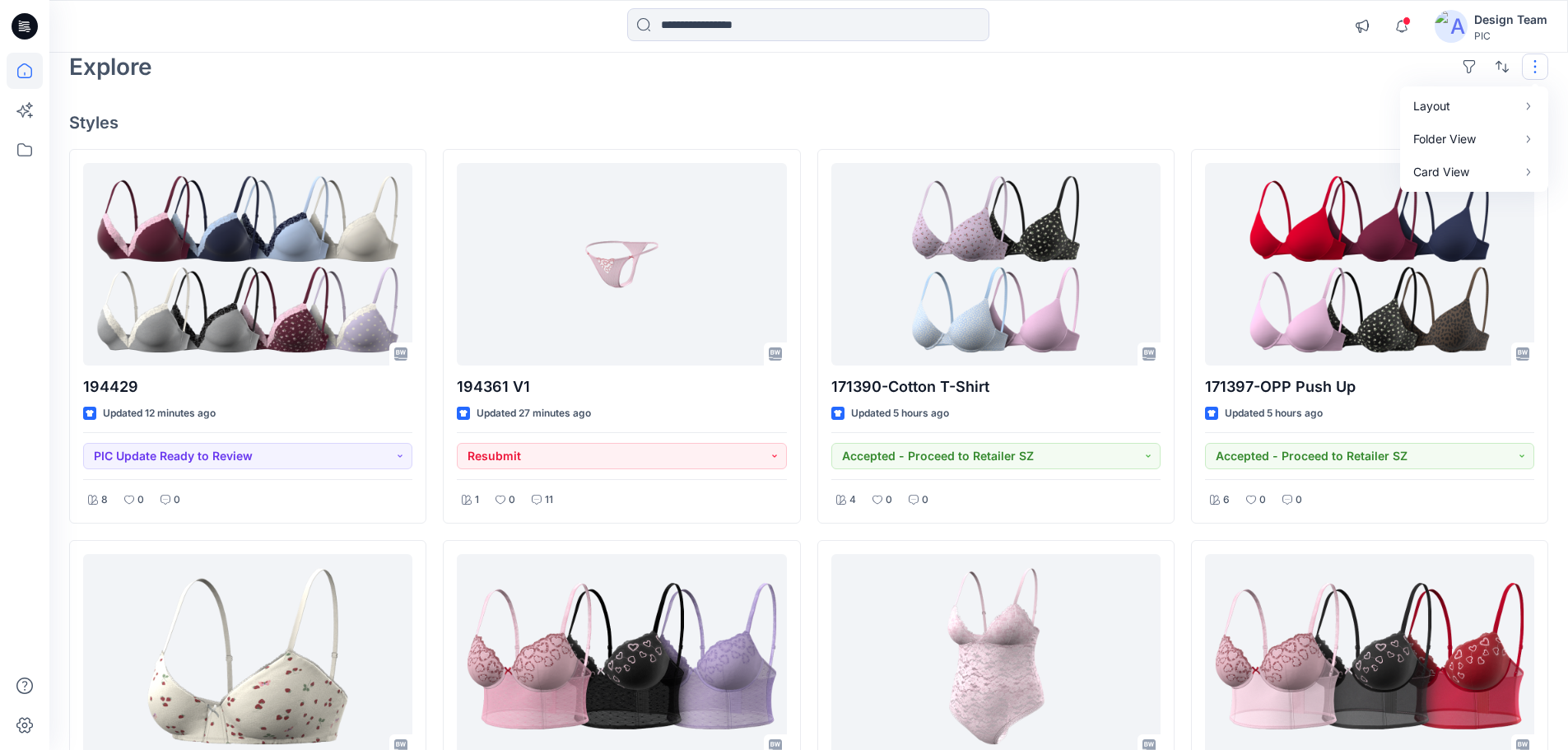
click at [1255, 83] on div "Explore Layout Grid Large Grid Folder View Compact Card Card View Card Info Tags" at bounding box center [809, 67] width 1479 height 40
